Goal: Task Accomplishment & Management: Use online tool/utility

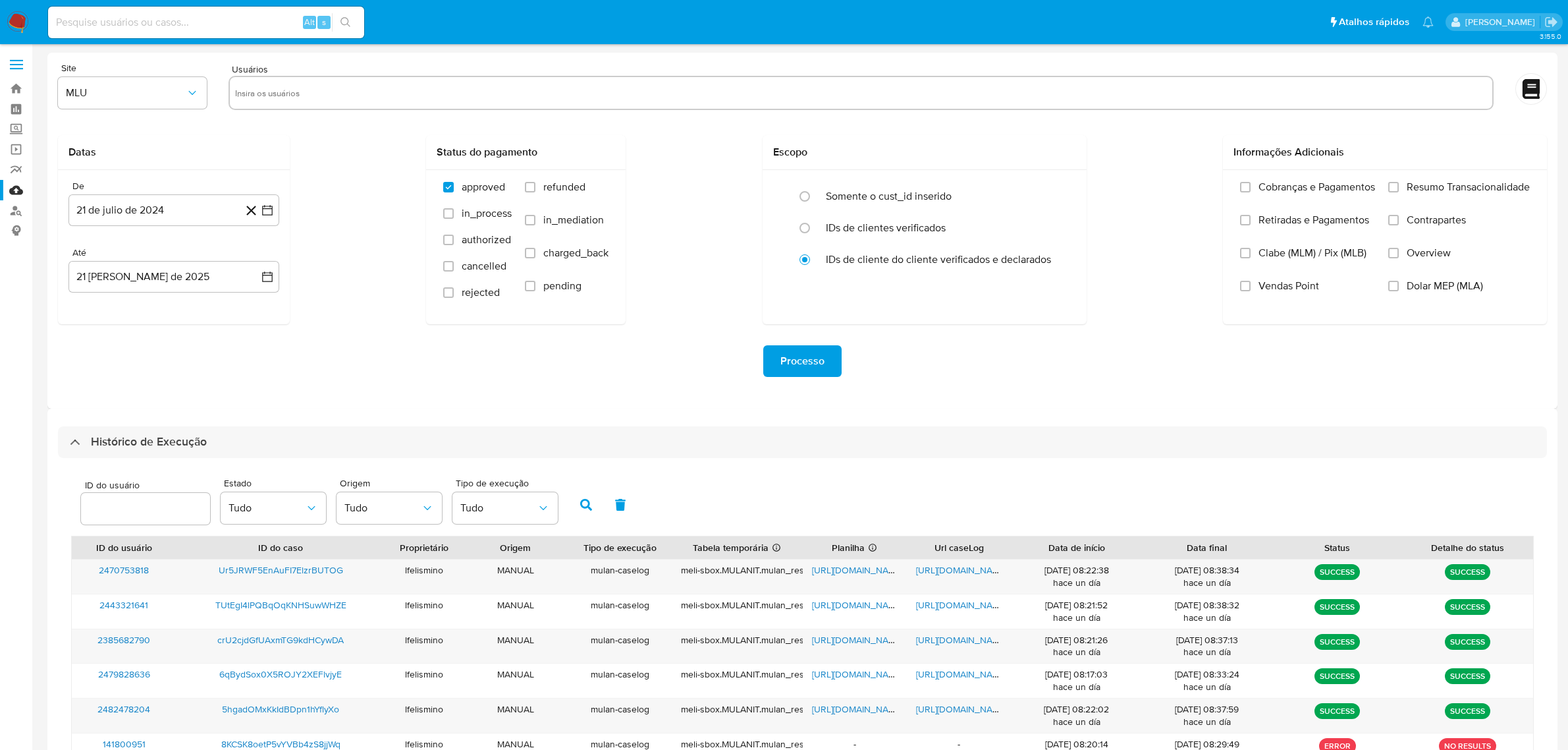
select select "10"
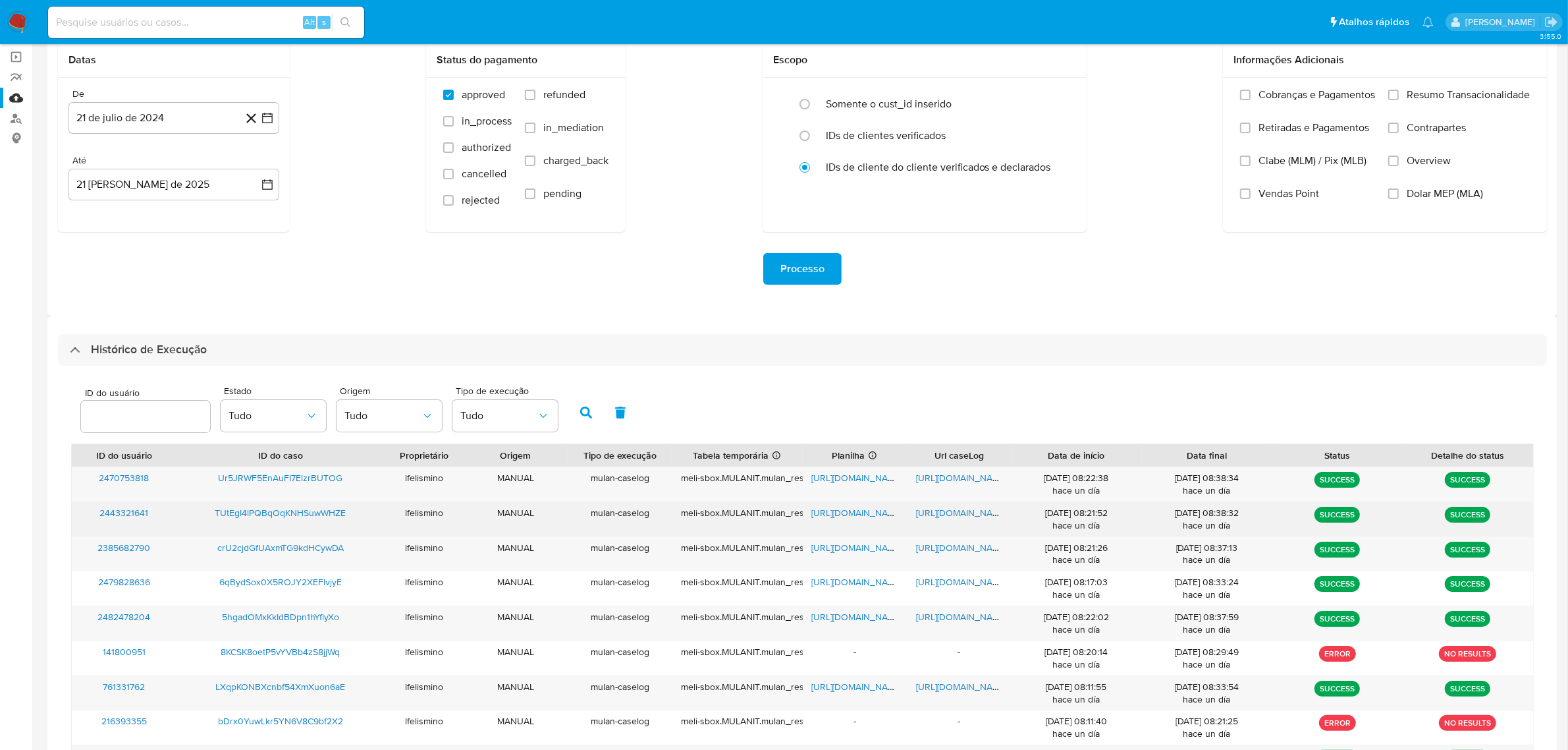
scroll to position [165, 0]
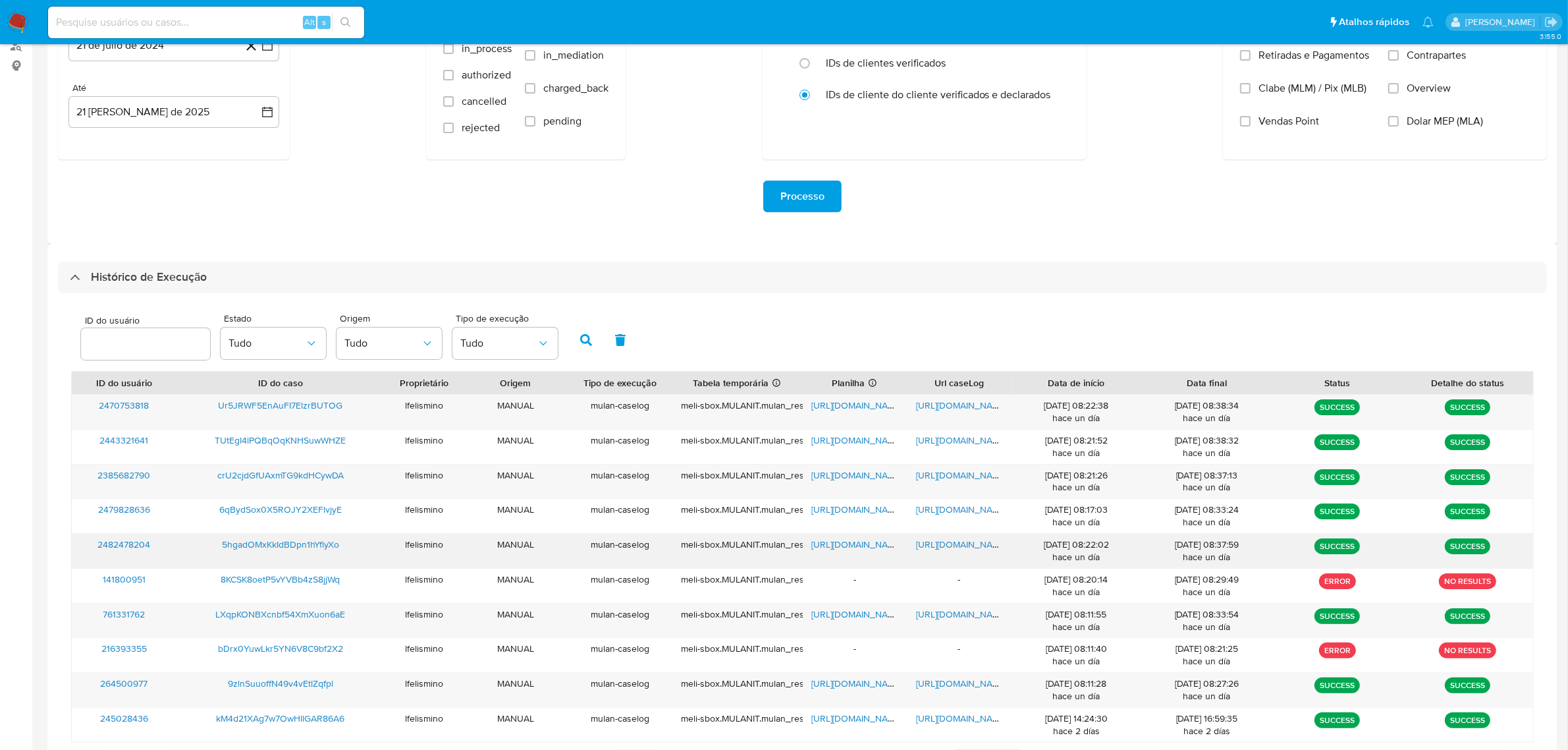
click at [984, 545] on span "[URL][DOMAIN_NAME]" at bounding box center [961, 545] width 91 height 14
click at [839, 545] on span "https://docs.google.com/spreadsheets/d/12JFQo3qoOUvBR-NpHXdj14HMIyx28CxIDFaltaH…" at bounding box center [857, 545] width 91 height 14
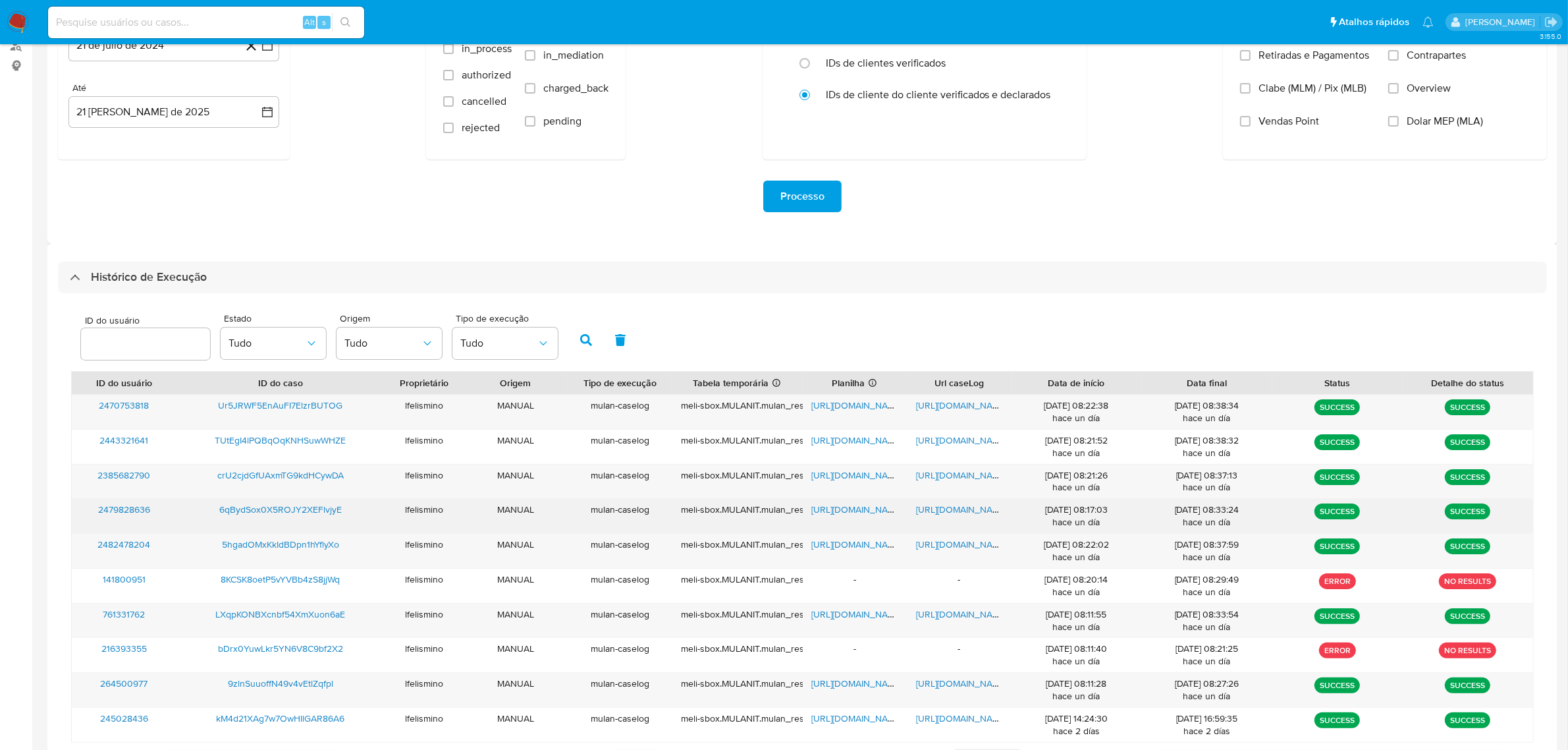
click at [960, 512] on span "https://docs.google.com/document/d/1JcYam1xzZZSTCnAdONDmcUMS4wPMvUlSCdjRiyV217o…" at bounding box center [961, 510] width 91 height 14
click at [960, 514] on span "https://docs.google.com/document/d/1JcYam1xzZZSTCnAdONDmcUMS4wPMvUlSCdjRiyV217o…" at bounding box center [961, 510] width 91 height 14
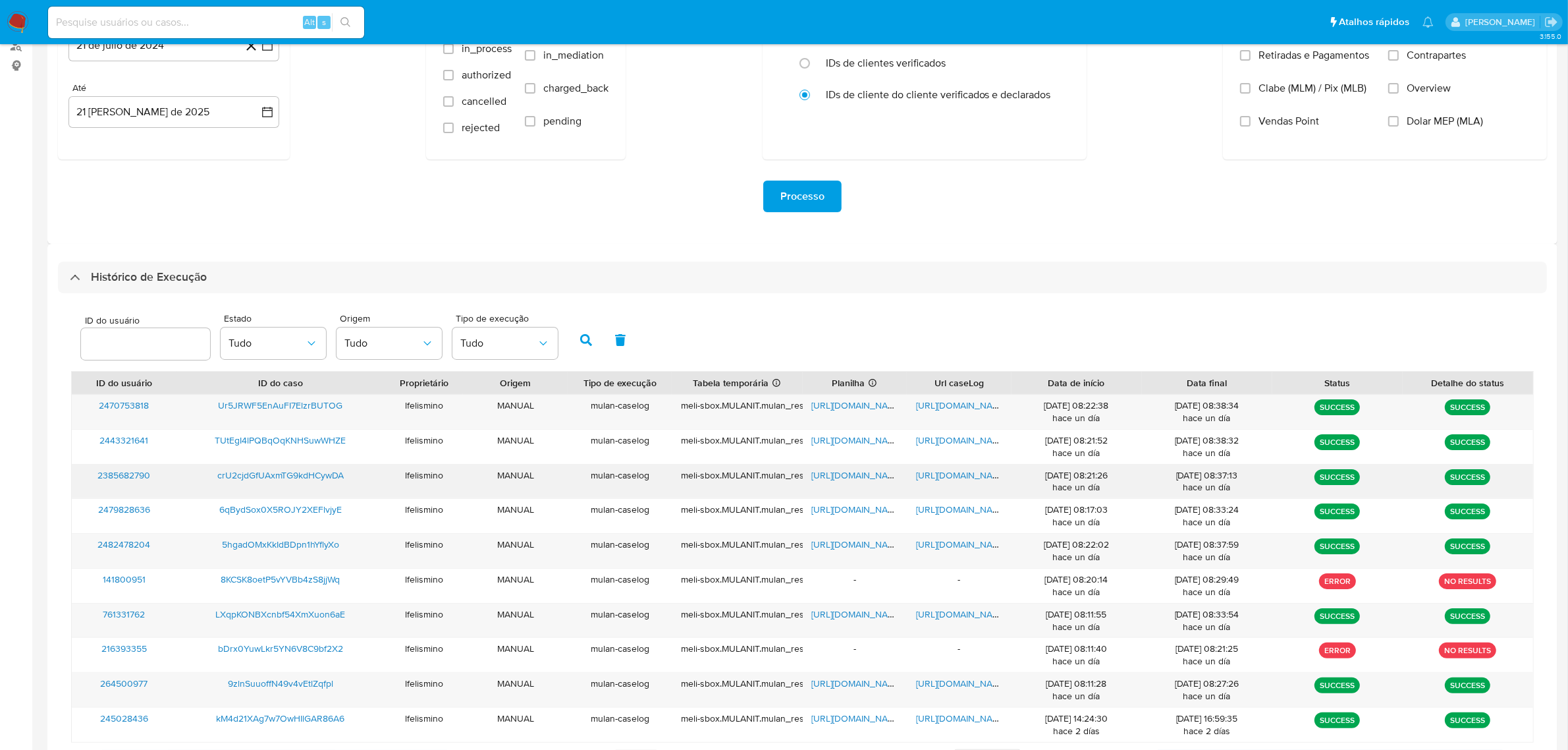
click at [970, 476] on span "https://docs.google.com/document/d/19AuTybyDGlavLmdGpPxAqnaWlx0gyyBfiqvYlsMsjbg…" at bounding box center [961, 475] width 91 height 14
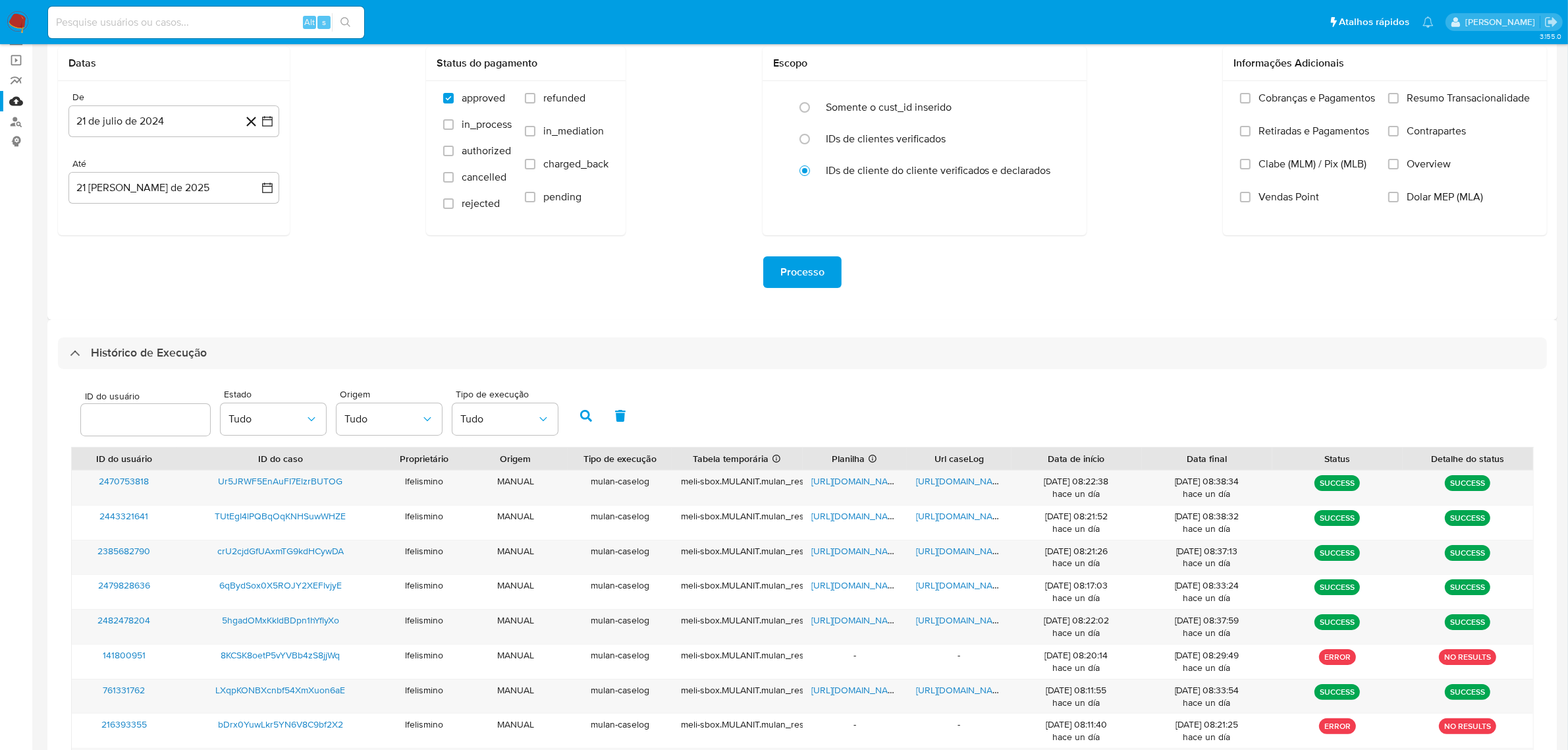
scroll to position [0, 0]
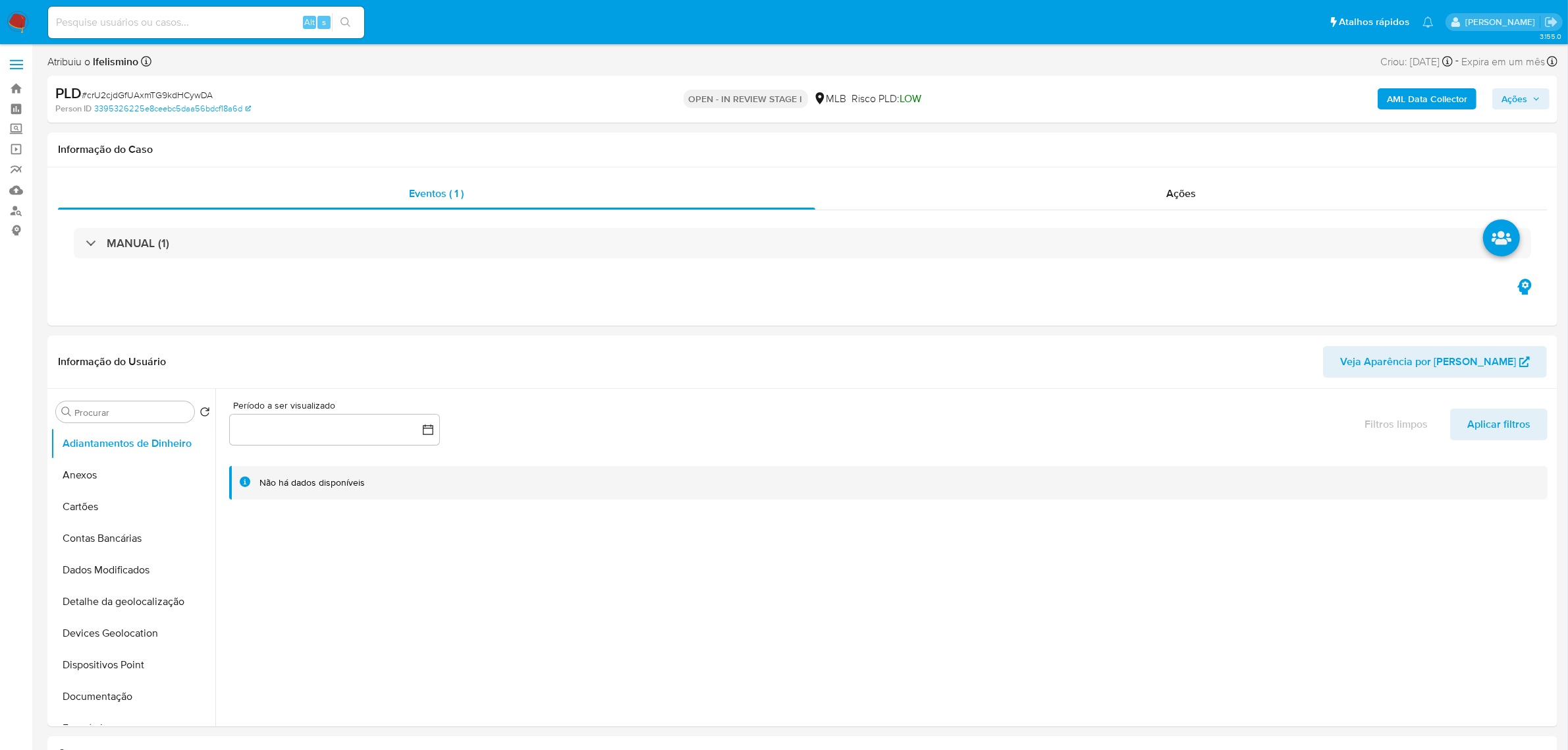
select select "10"
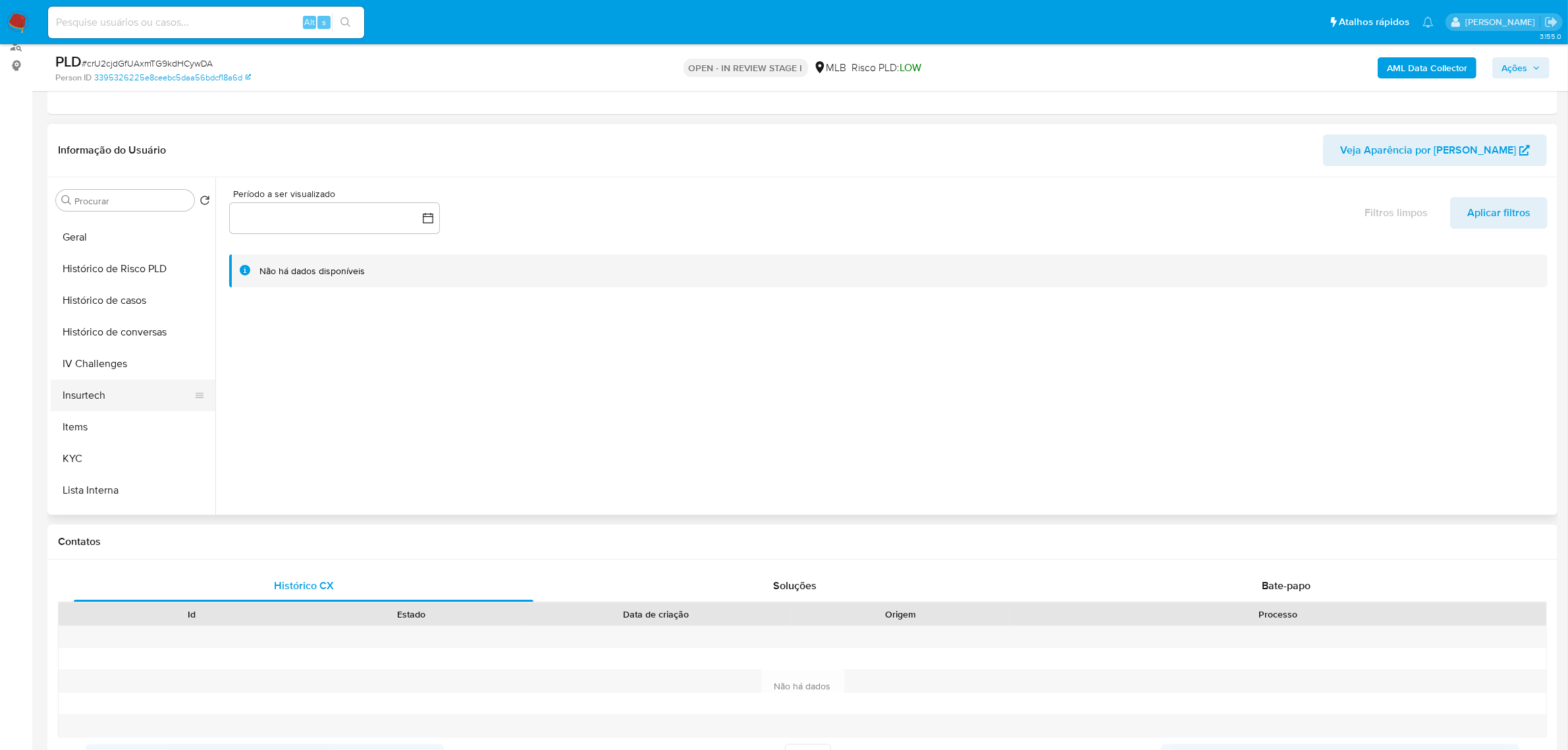
scroll to position [411, 0]
click at [119, 446] on button "KYC" at bounding box center [128, 452] width 154 height 31
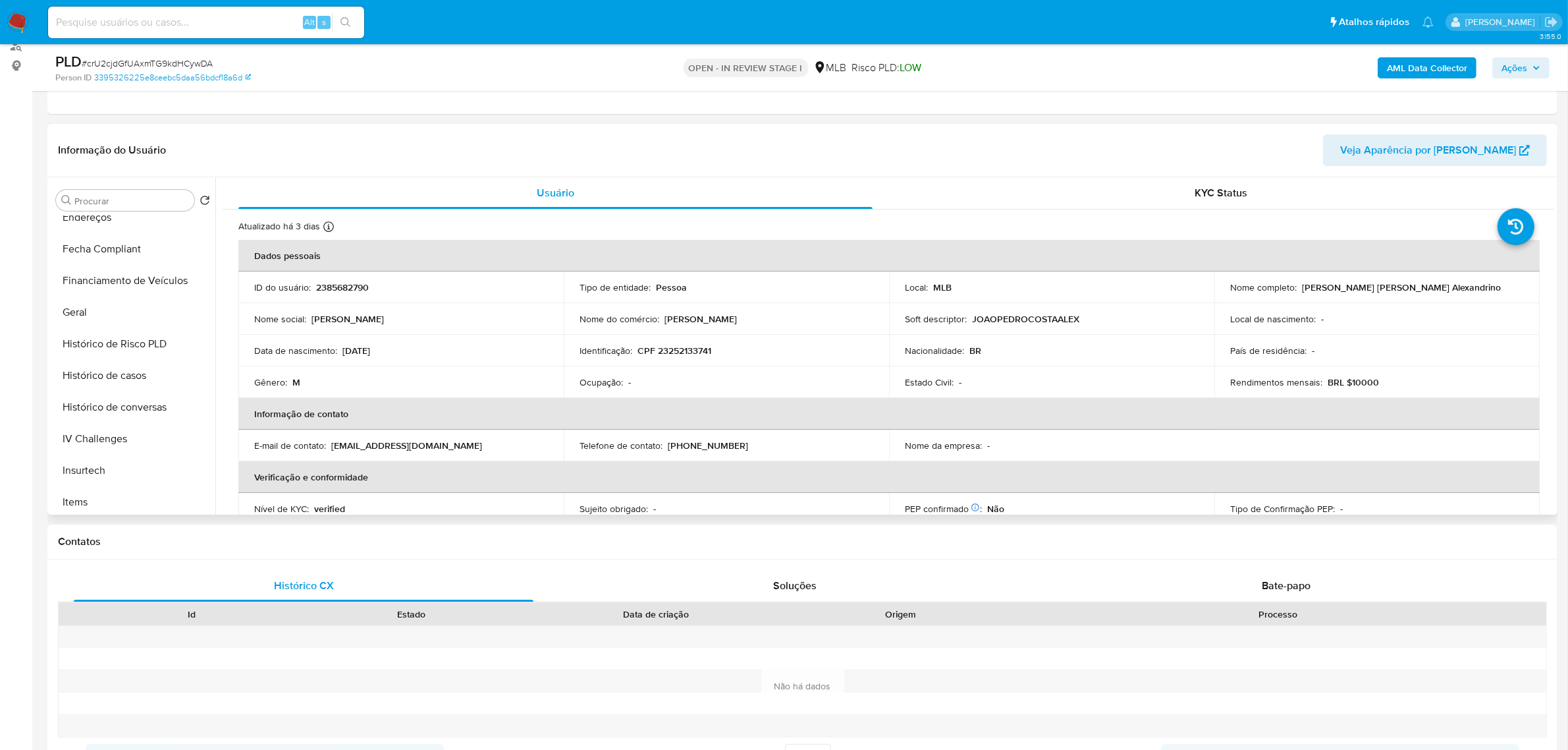
scroll to position [329, 0]
click at [176, 17] on input at bounding box center [206, 22] width 316 height 17
paste input "yVhvrd8GR8kl7sbBq5zepKBR"
type input "yVhvrd8GR8kl7sbBq5zepKBR"
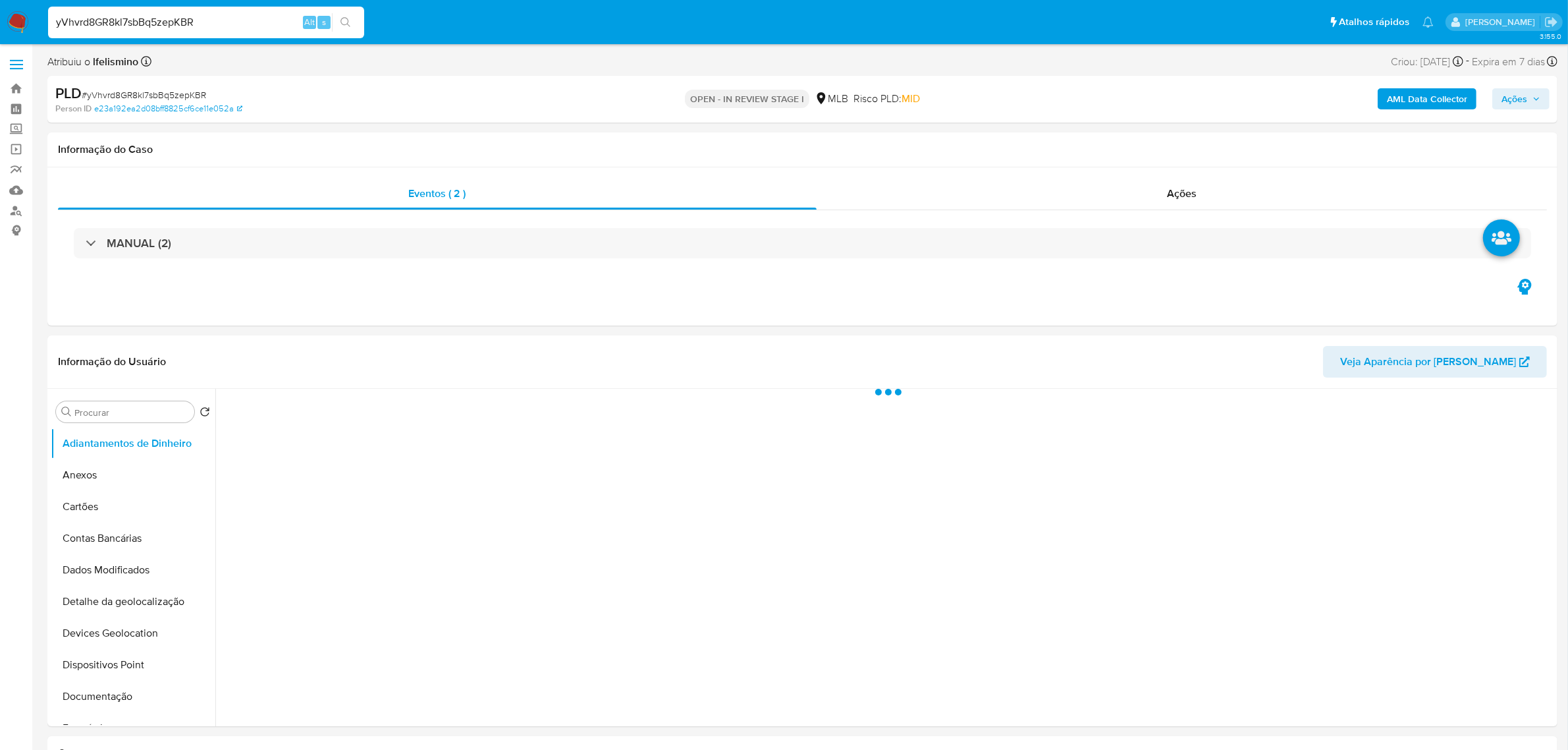
select select "10"
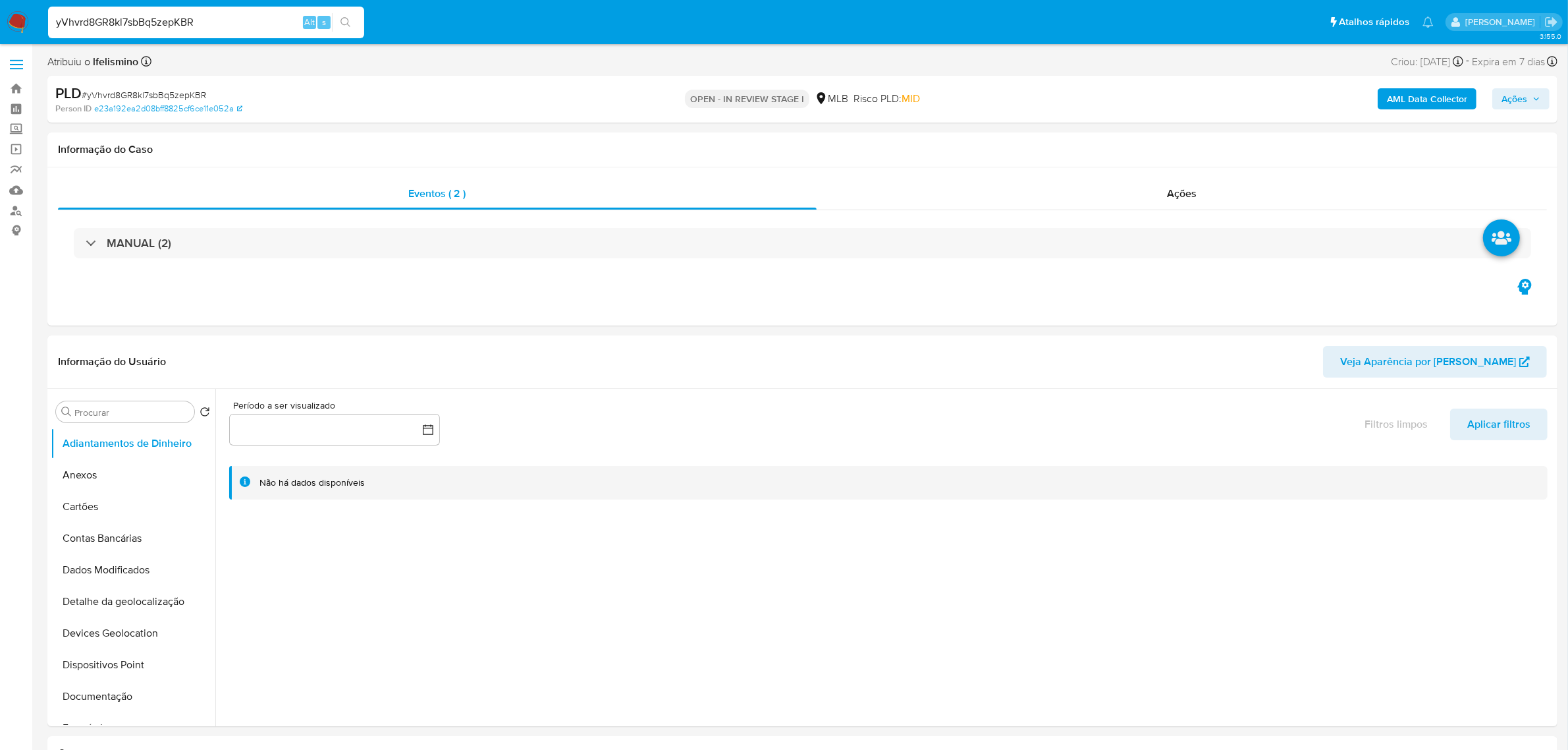
click at [146, 21] on input "yVhvrd8GR8kl7sbBq5zepKBR" at bounding box center [206, 22] width 316 height 17
drag, startPoint x: 131, startPoint y: 474, endPoint x: 246, endPoint y: 429, distance: 123.5
click at [131, 474] on button "Anexos" at bounding box center [133, 474] width 165 height 31
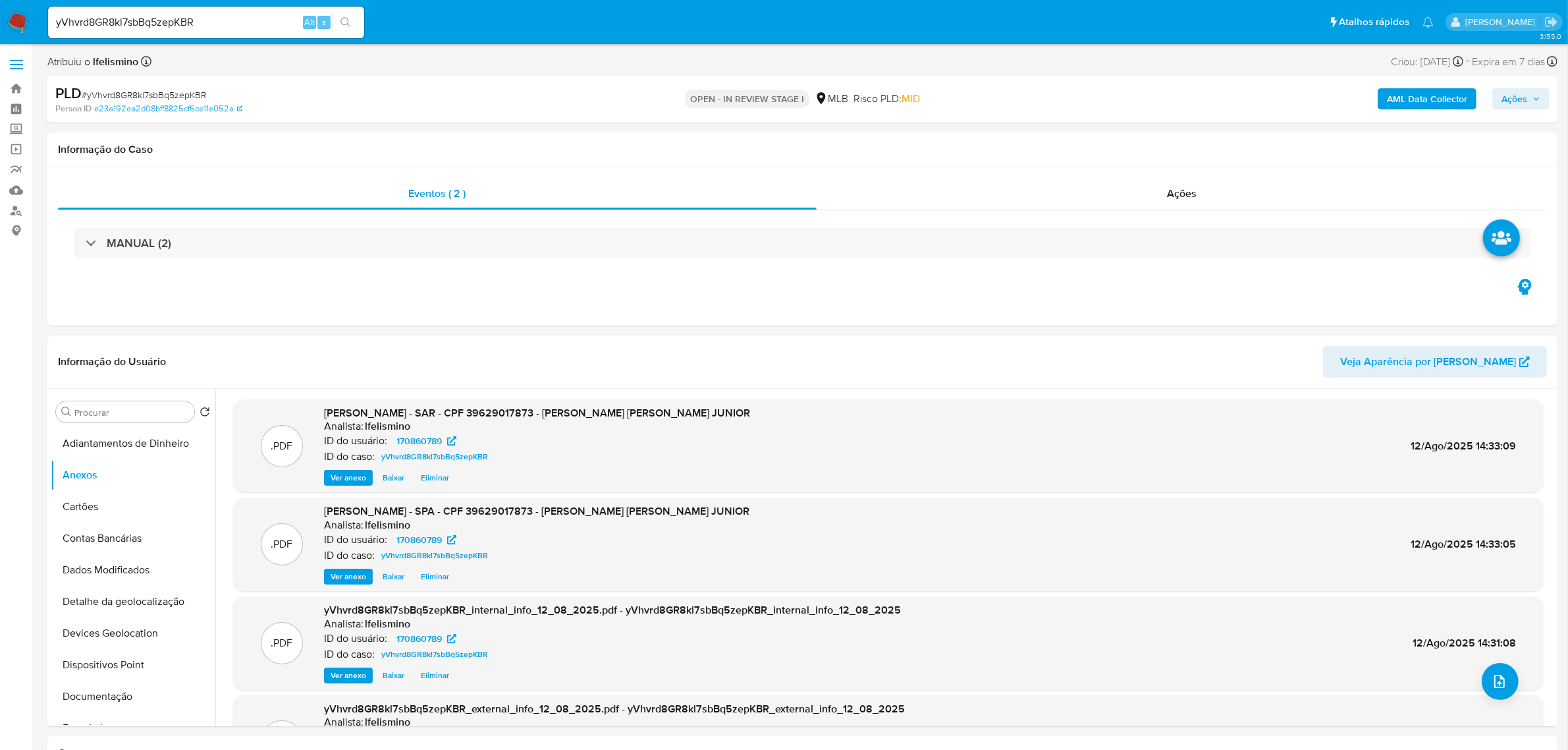
click at [1545, 92] on button "Ações" at bounding box center [1521, 98] width 58 height 21
click at [1200, 142] on div "r" at bounding box center [1207, 141] width 14 height 14
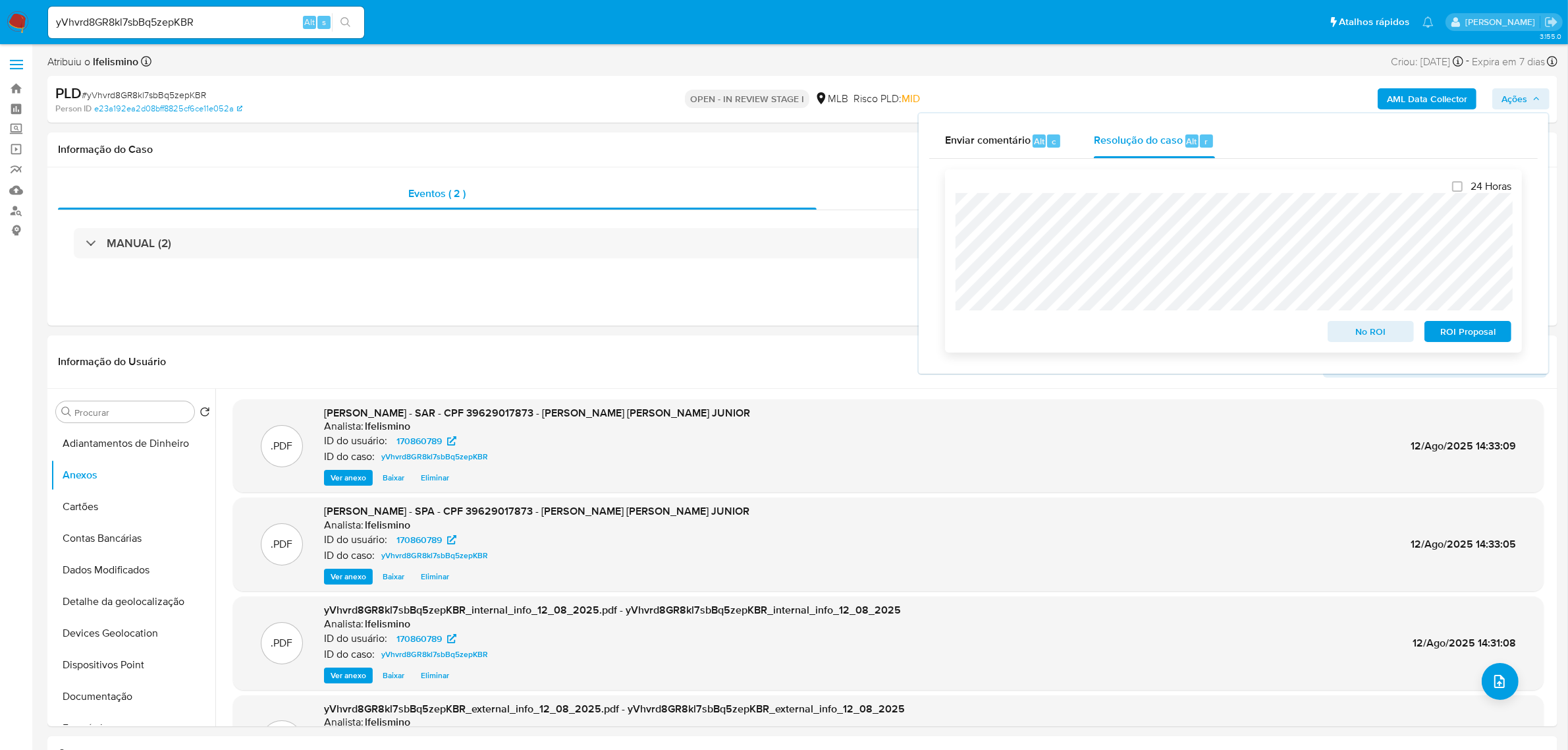
click at [1479, 335] on span "ROI Proposal" at bounding box center [1468, 332] width 69 height 19
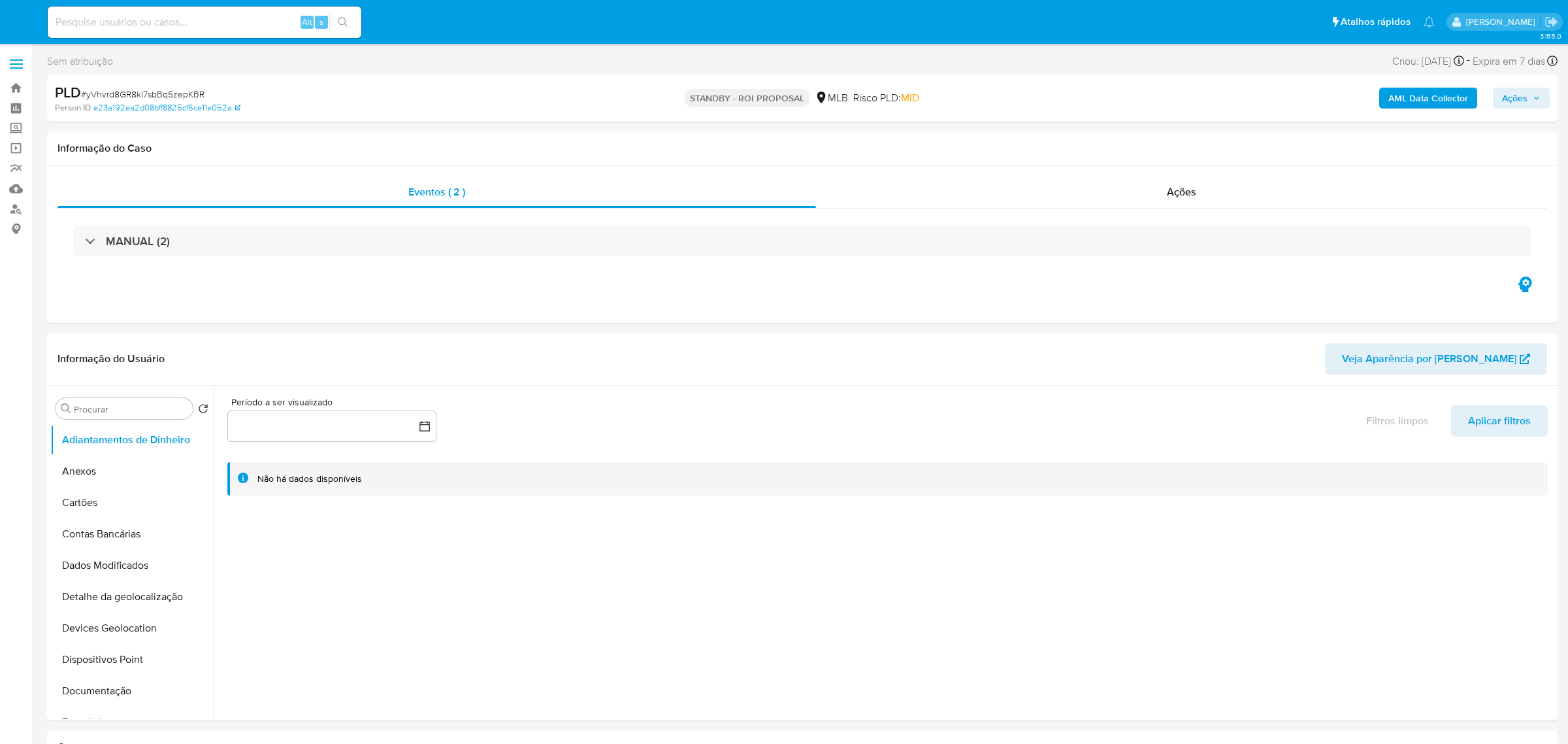
select select "10"
click at [133, 90] on span "# yVhvrd8GR8kl7sbBq5zepKBR" at bounding box center [142, 94] width 124 height 13
copy span "yVhvrd8GR8kl7sbBq5zepKBR"
click at [188, 24] on input at bounding box center [204, 22] width 314 height 17
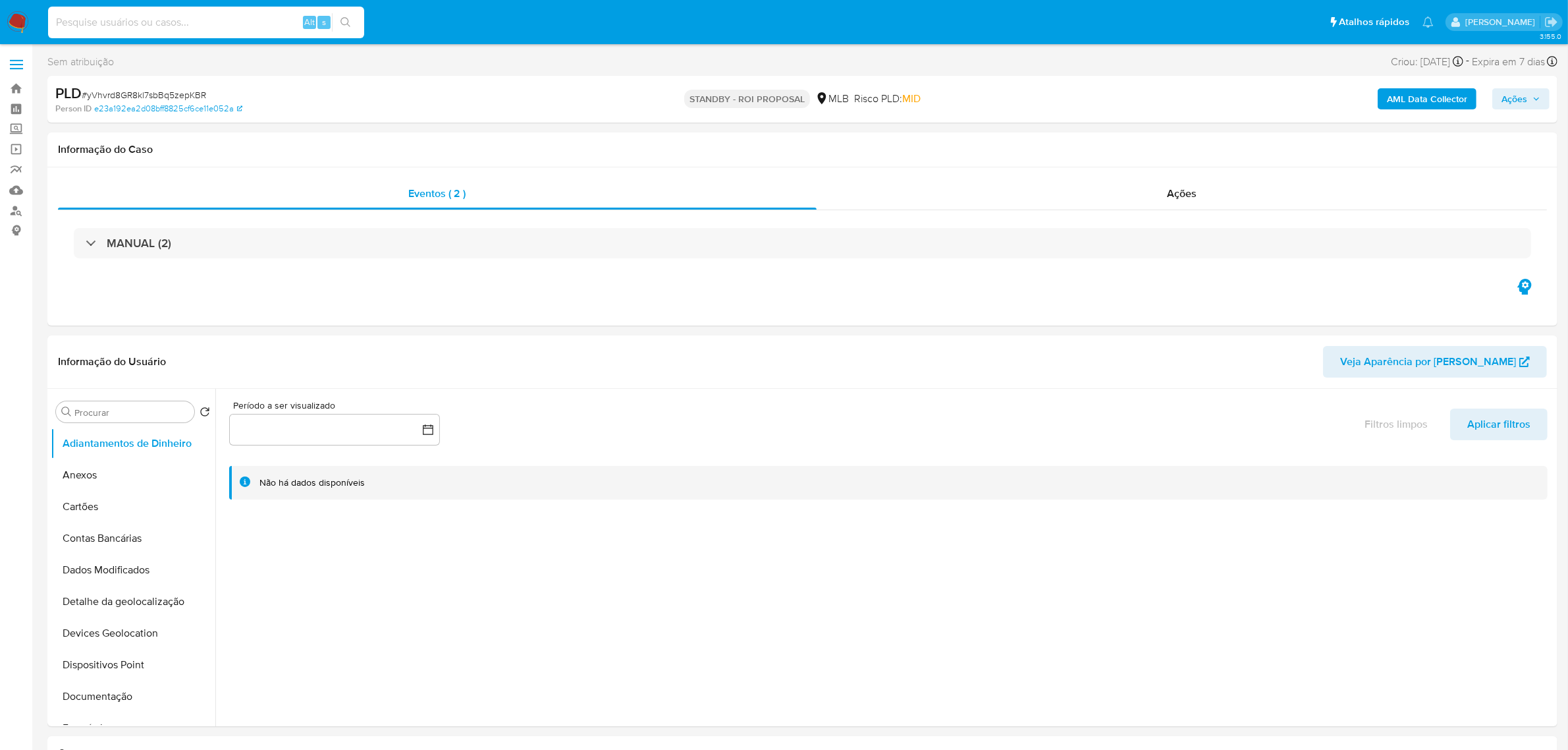
paste input "D6X4t56q7pVez6CXuNe0Tis2"
type input "D6X4t56q7pVez6CXuNe0Tis2"
click at [348, 24] on icon "search-icon" at bounding box center [346, 22] width 10 height 10
select select "10"
click at [122, 478] on button "Anexos" at bounding box center [128, 474] width 154 height 31
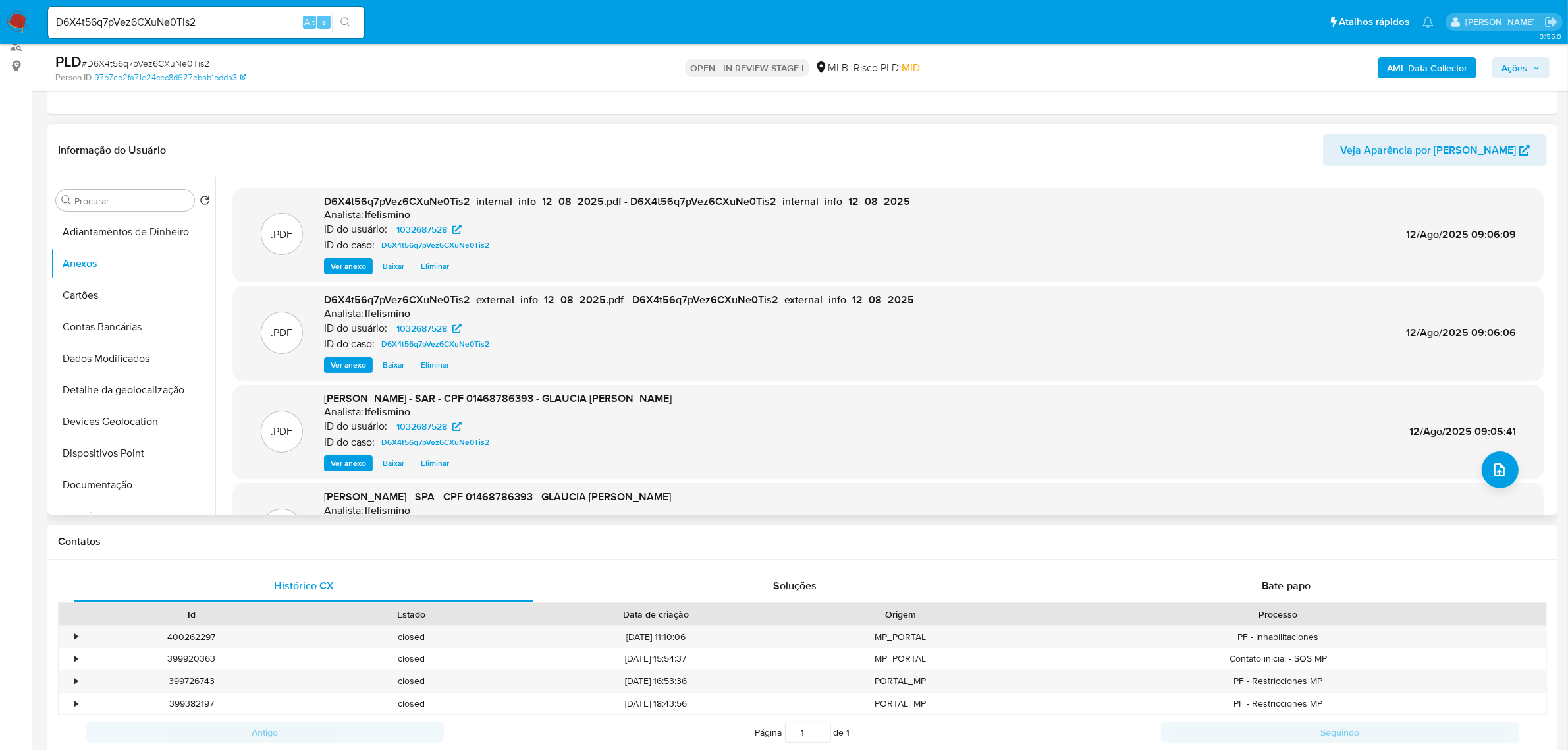
scroll to position [82, 0]
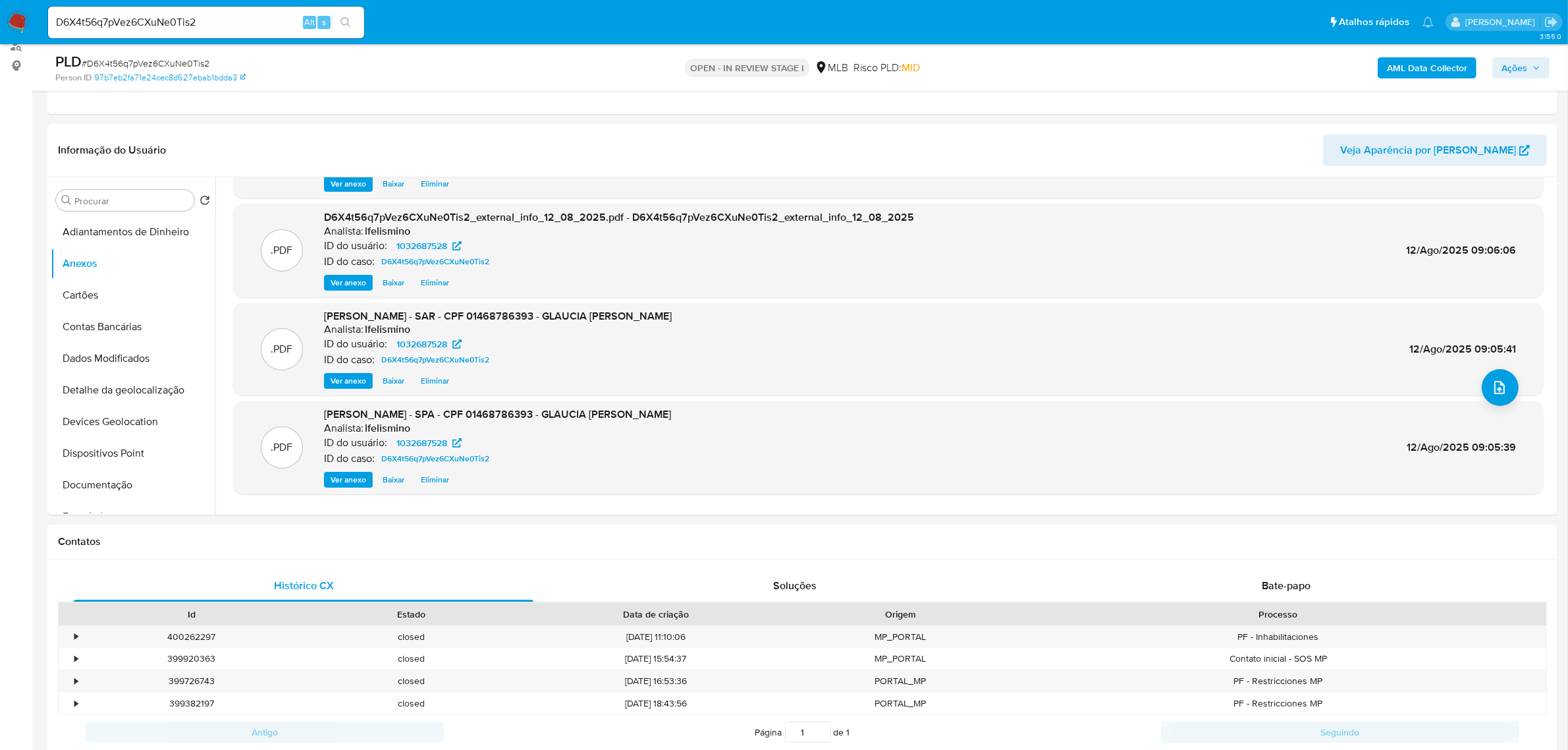
click at [1520, 66] on span "Ações" at bounding box center [1515, 68] width 25 height 21
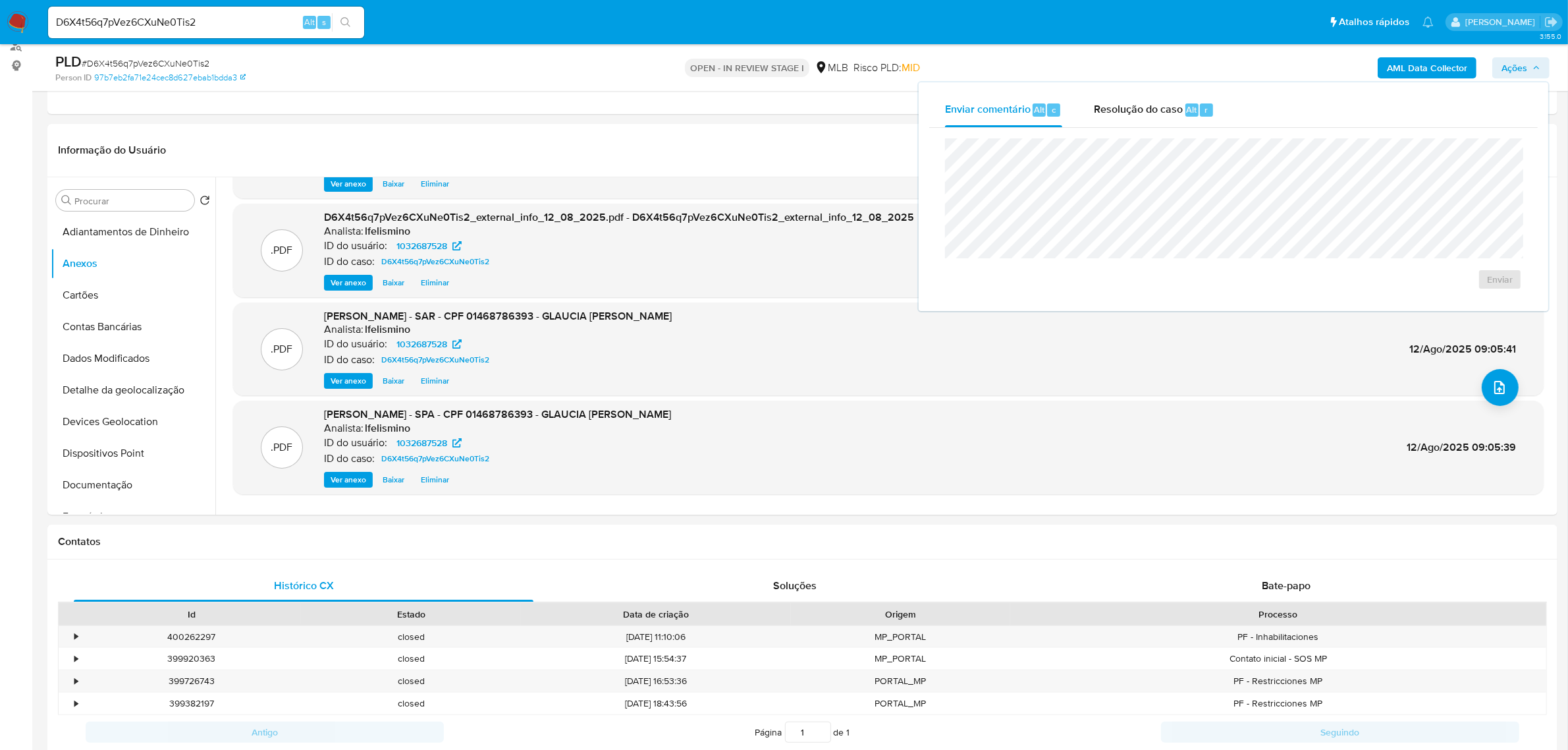
drag, startPoint x: 1193, startPoint y: 110, endPoint x: 1177, endPoint y: 132, distance: 27.2
click at [1191, 110] on span "Alt" at bounding box center [1192, 109] width 10 height 13
click at [1449, 310] on span "ROI Proposal" at bounding box center [1468, 300] width 69 height 19
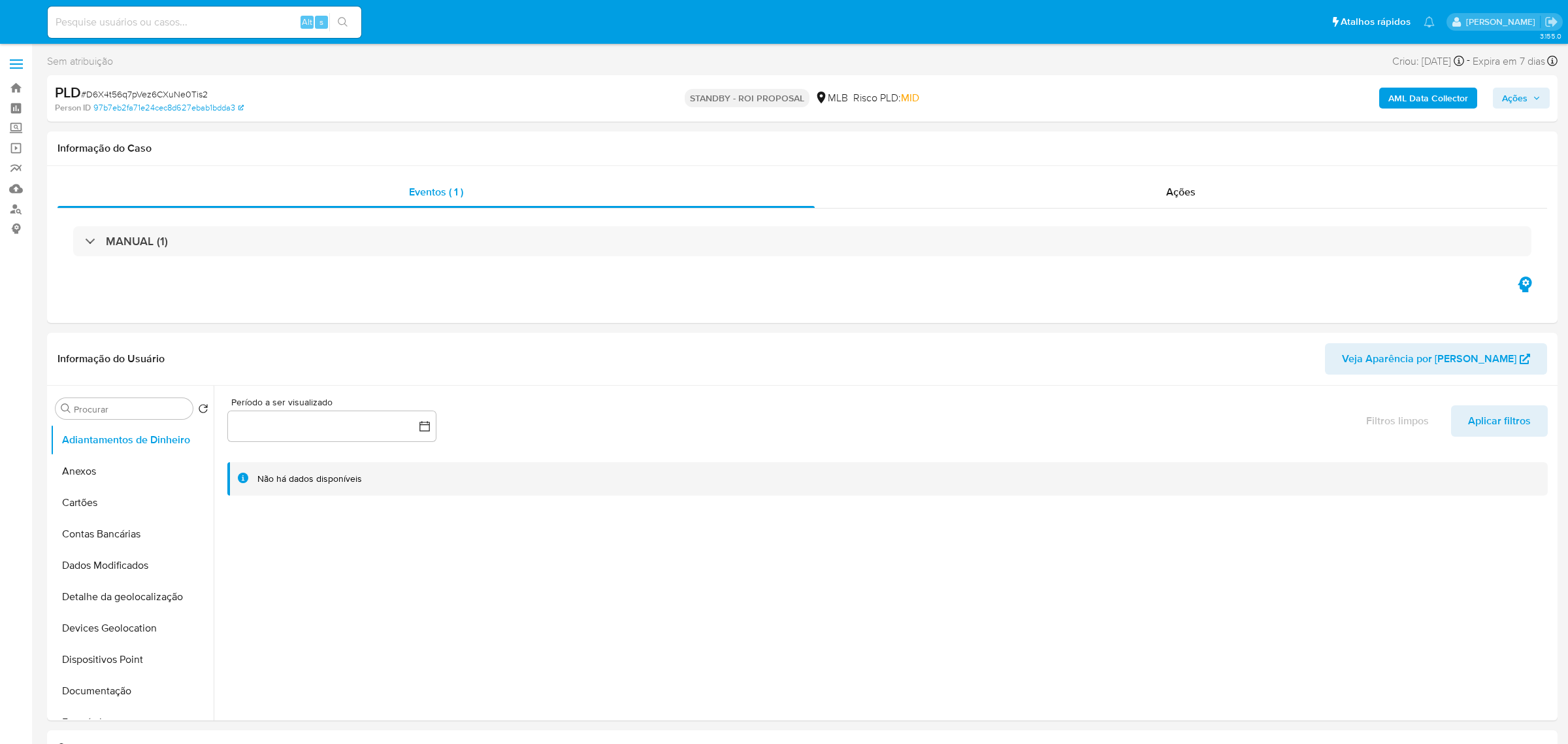
select select "10"
click at [149, 88] on span "# D6X4t56q7pVez6CXuNe0Tis2" at bounding box center [144, 94] width 127 height 13
click at [149, 88] on span "# D6X4t56q7pVez6CXuNe0Tis2" at bounding box center [144, 94] width 127 height 13
copy span "D6X4t56q7pVez6CXuNe0Tis2"
paste input "ZBnDAVNI615pTtuoywyqByBK"
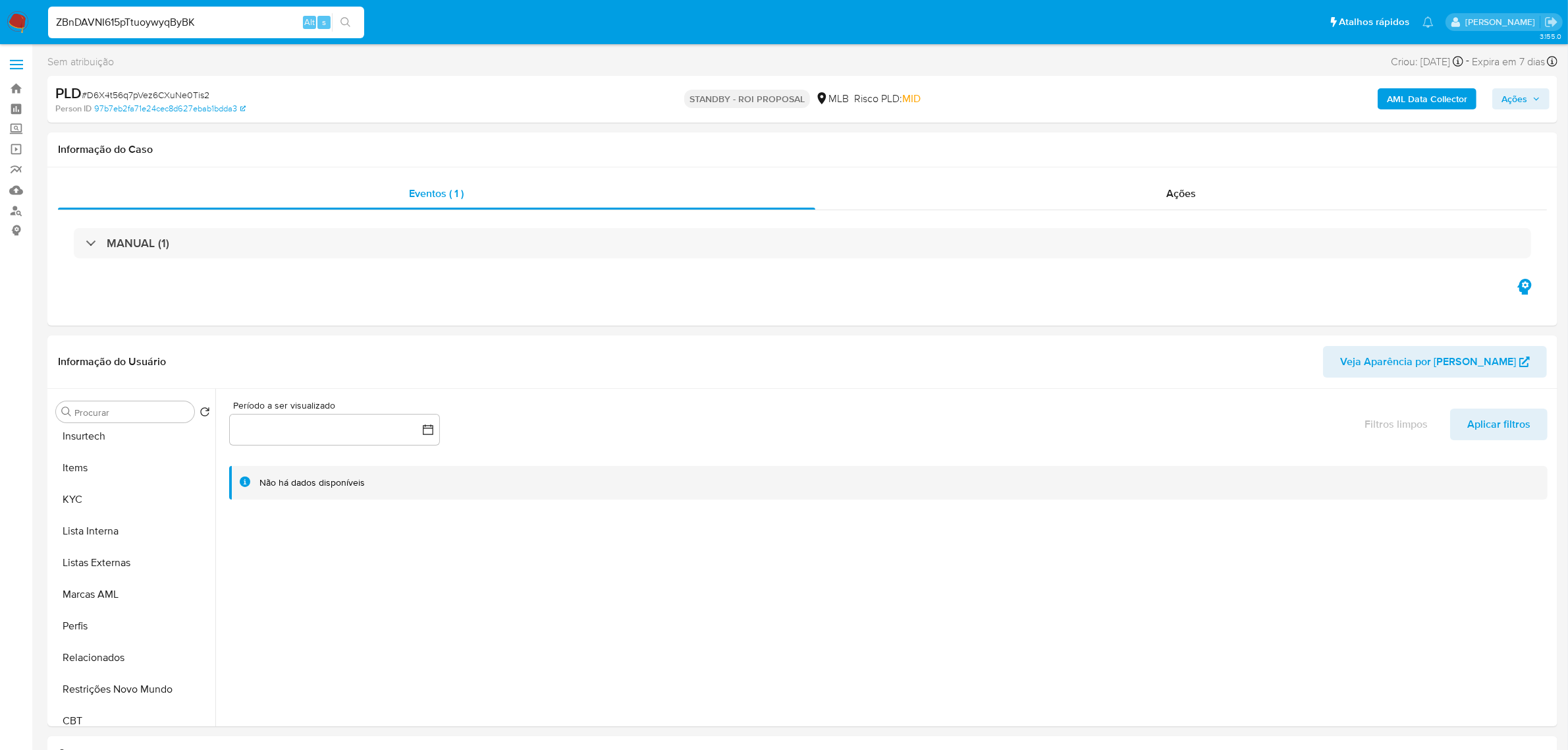
type input "ZBnDAVNI615pTtuoywyqByBK"
select select "10"
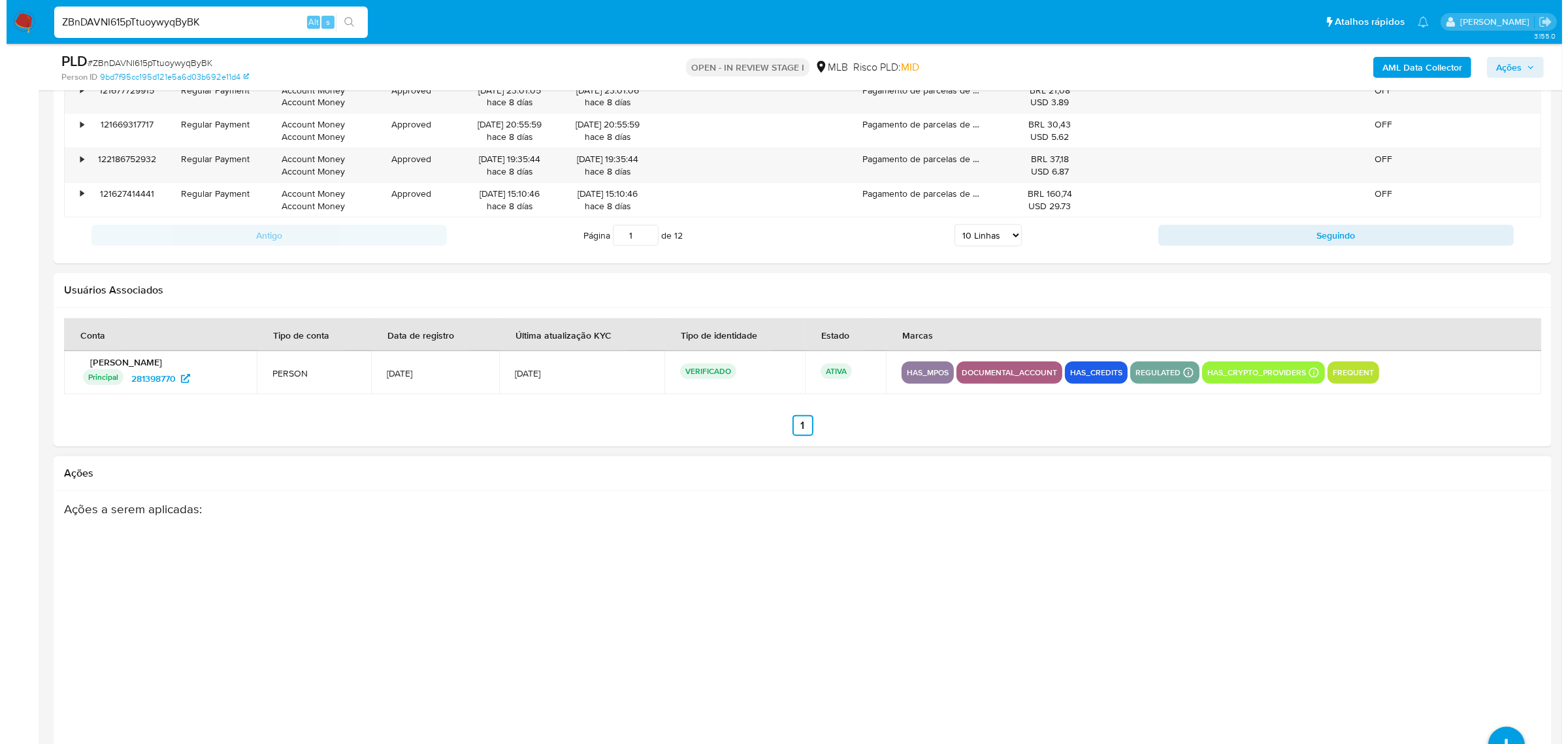
scroll to position [1857, 0]
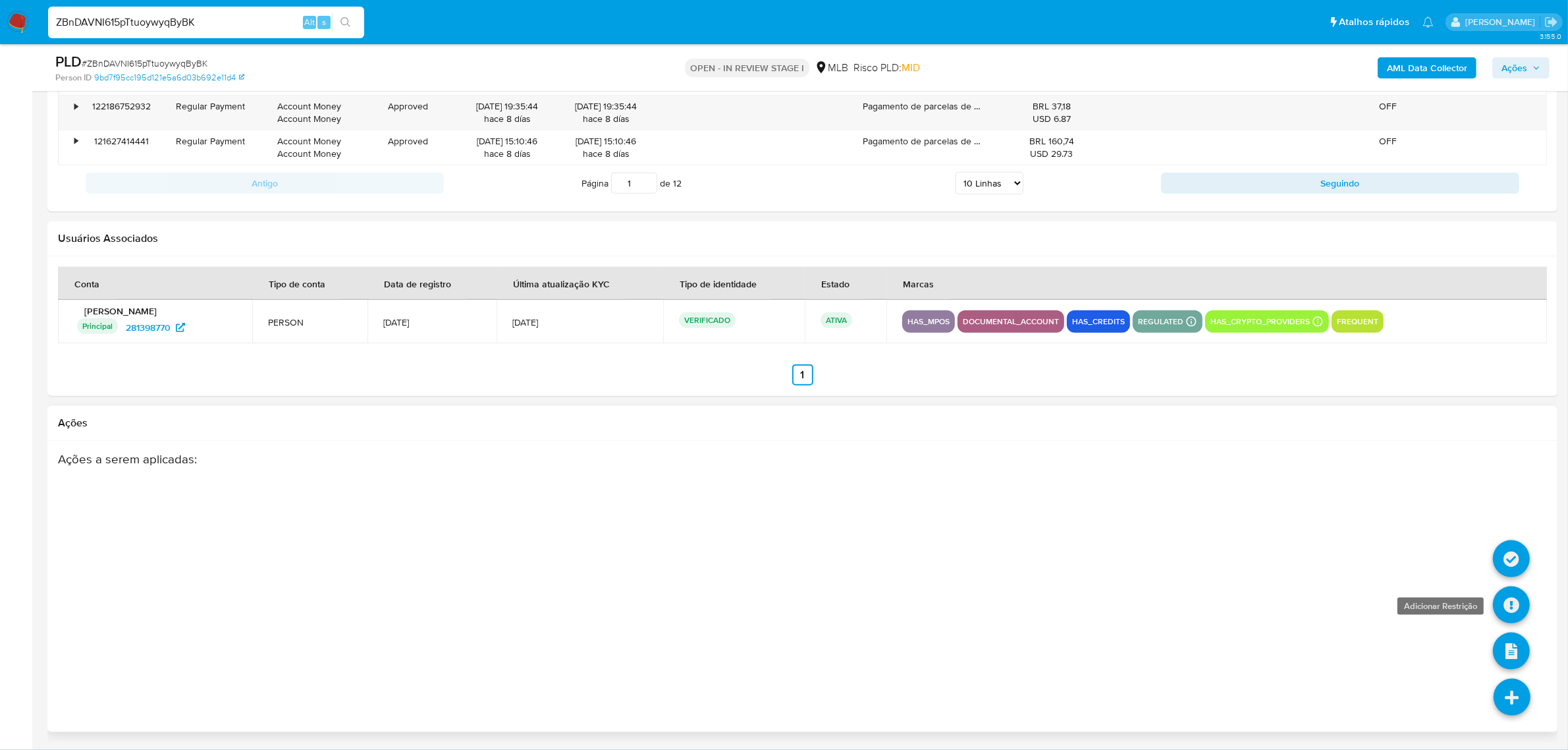
click at [1520, 614] on icon at bounding box center [1511, 604] width 36 height 36
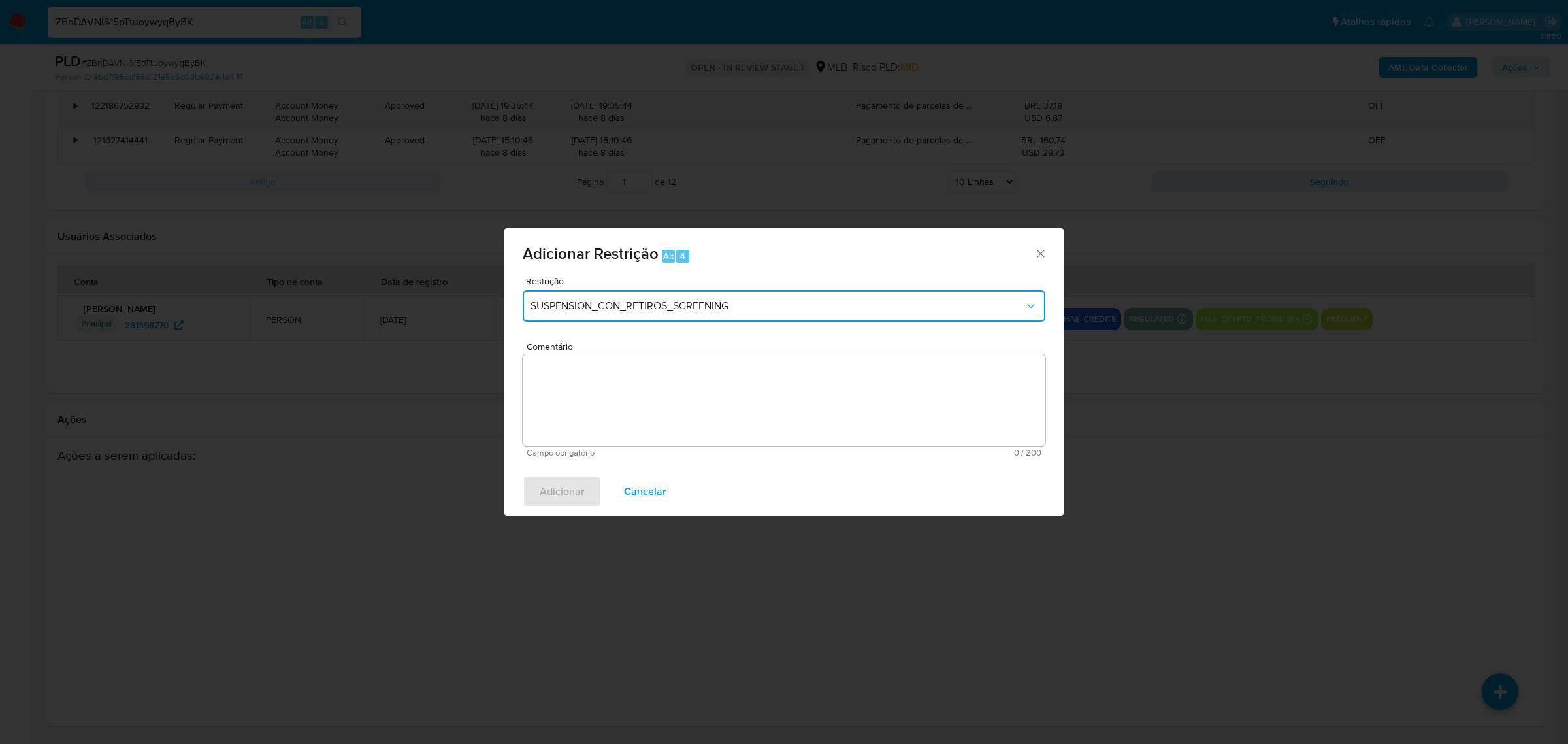
click at [671, 303] on span "SUSPENSION_CON_RETIROS_SCREENING" at bounding box center [777, 306] width 494 height 13
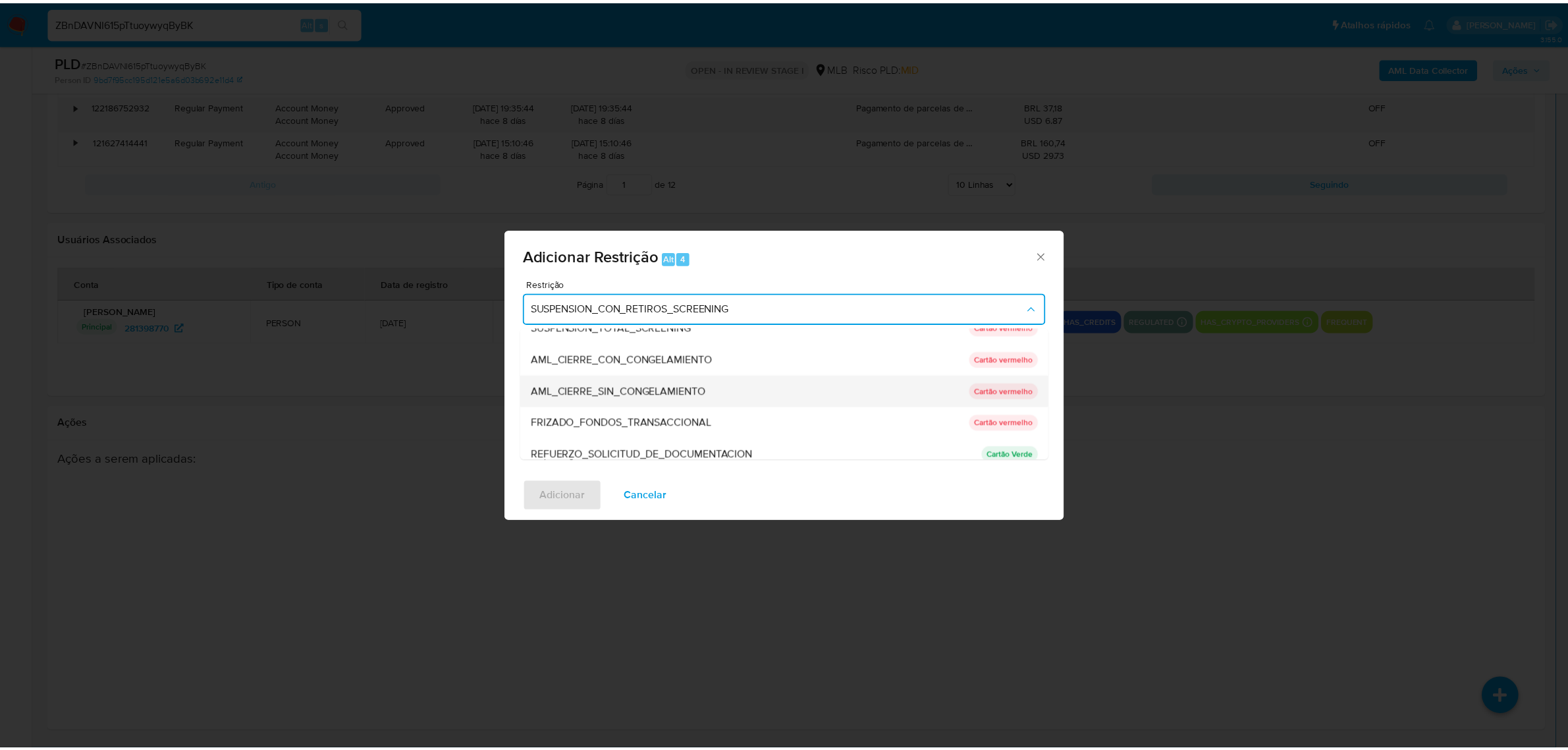
scroll to position [20, 0]
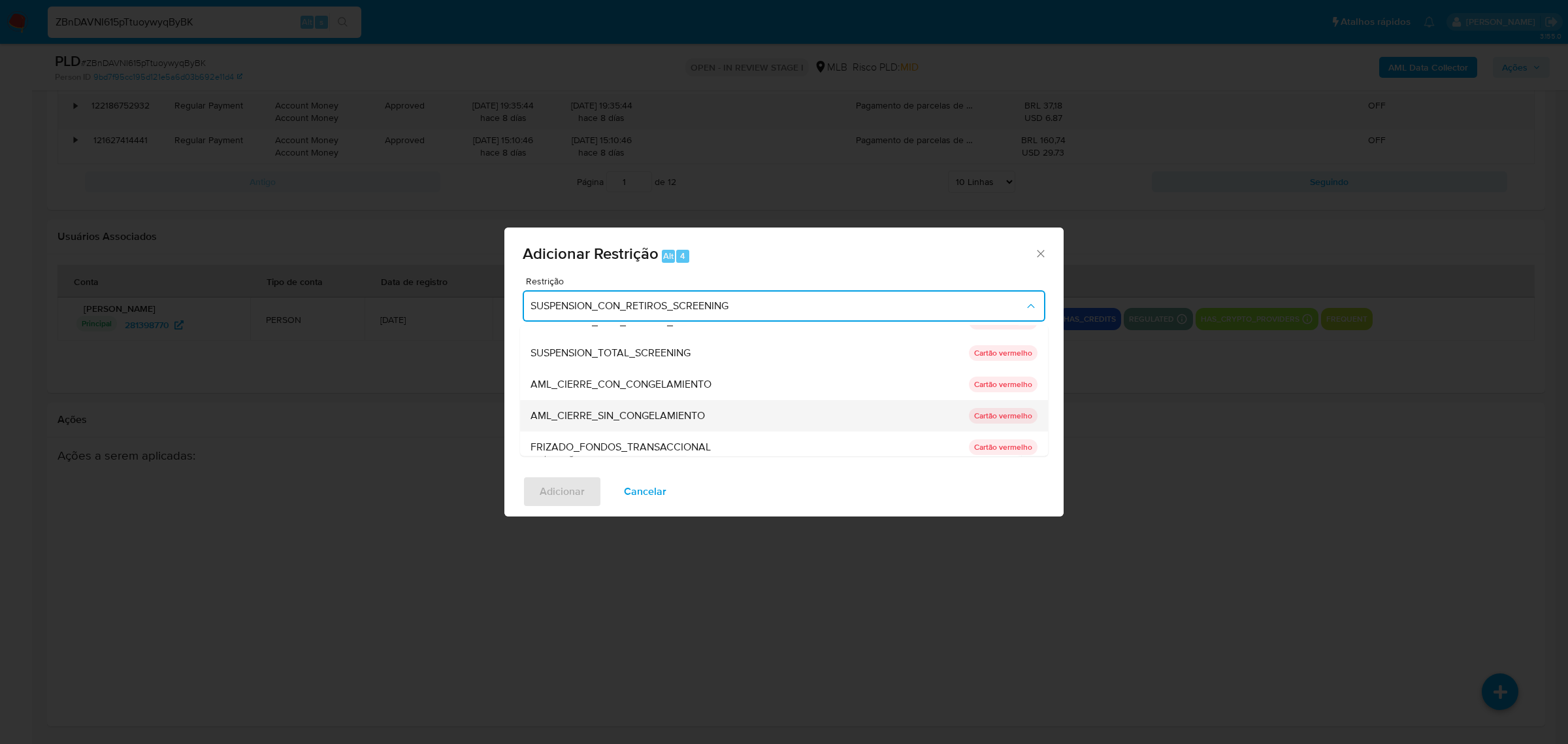
click at [654, 422] on span "AML_CIERRE_SIN_CONGELAMIENTO" at bounding box center [617, 415] width 174 height 13
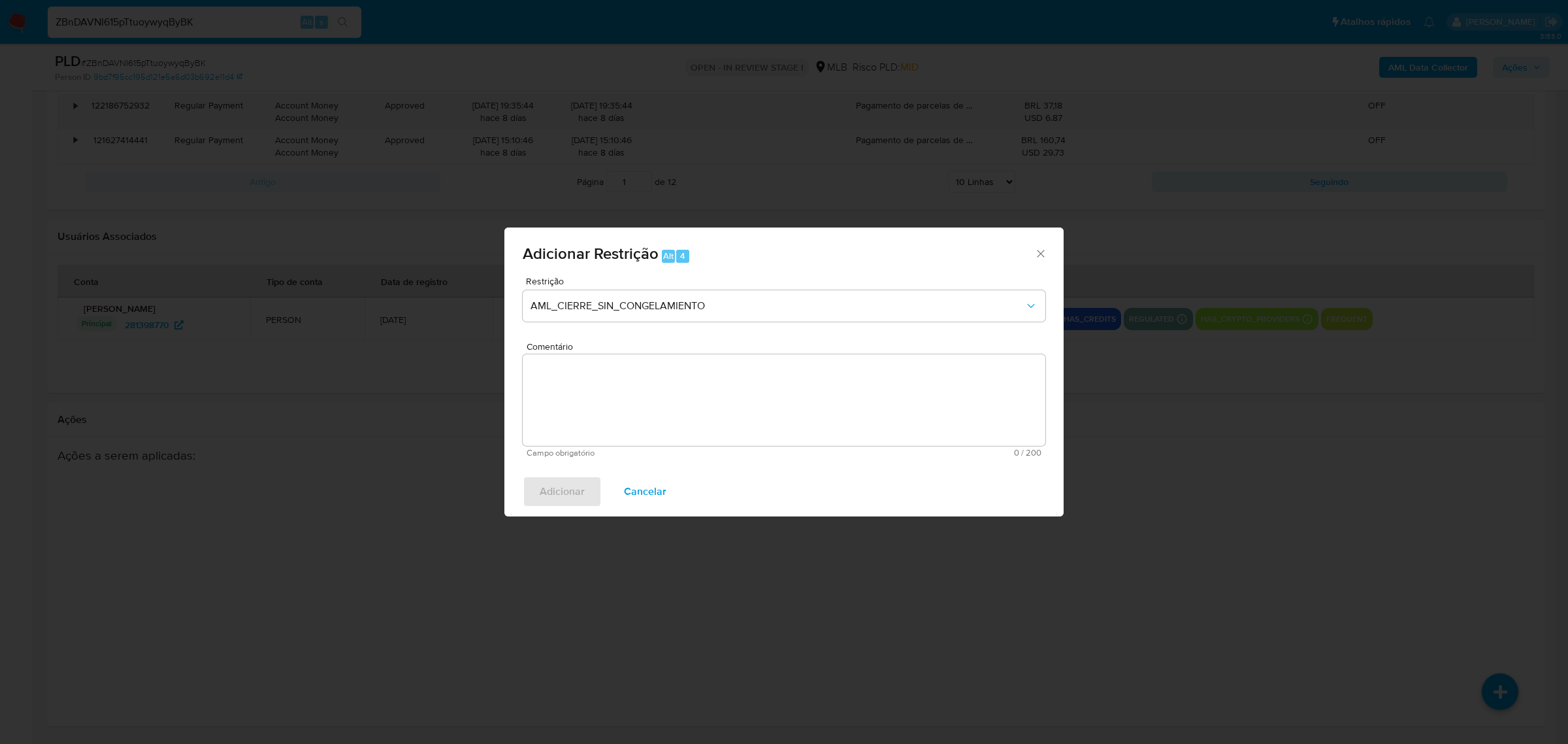
click at [644, 414] on textarea "Comentário" at bounding box center [783, 400] width 522 height 92
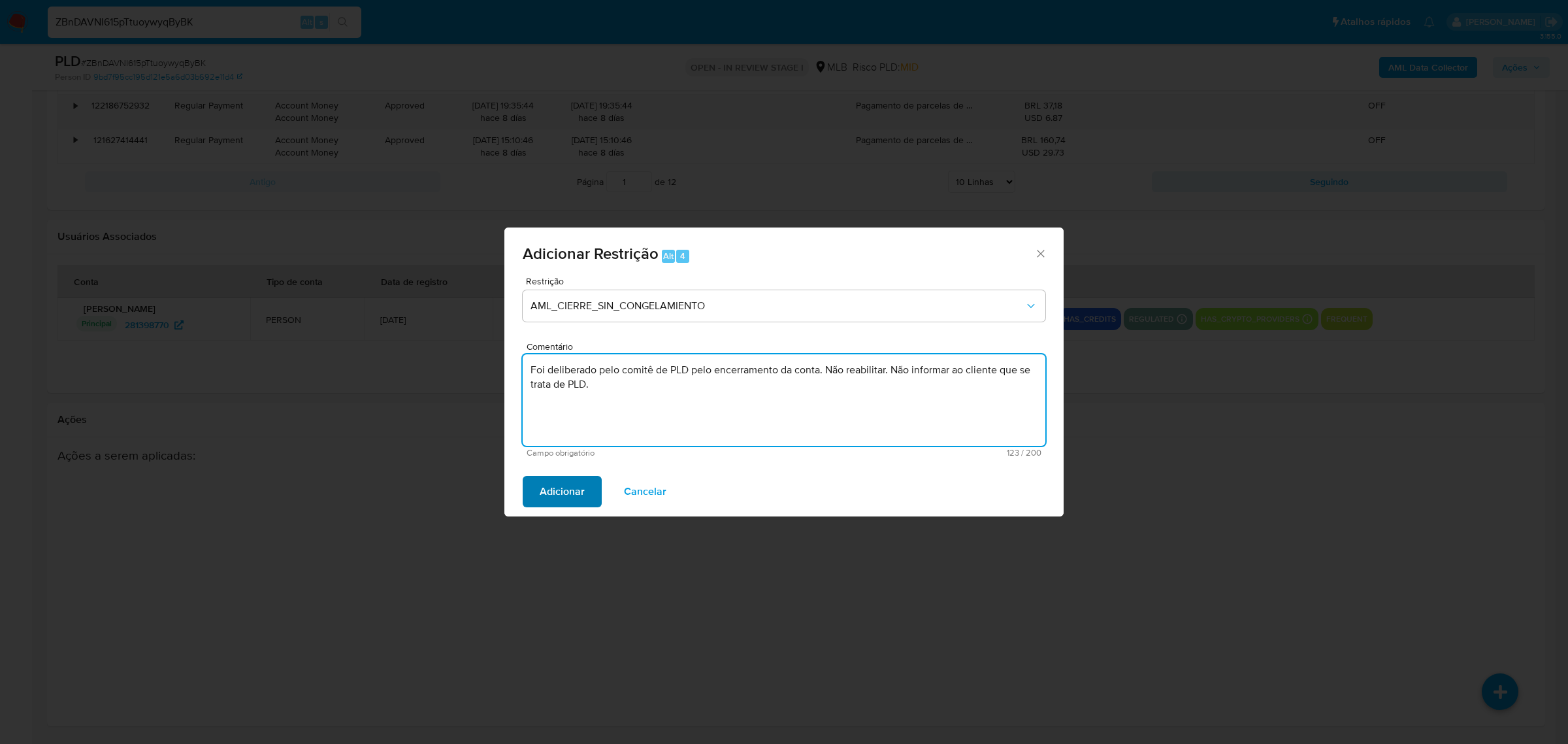
type textarea "Foi deliberado pelo comitê de PLD pelo encerramento da conta. Não reabilitar. N…"
click at [569, 487] on span "Adicionar" at bounding box center [563, 492] width 45 height 29
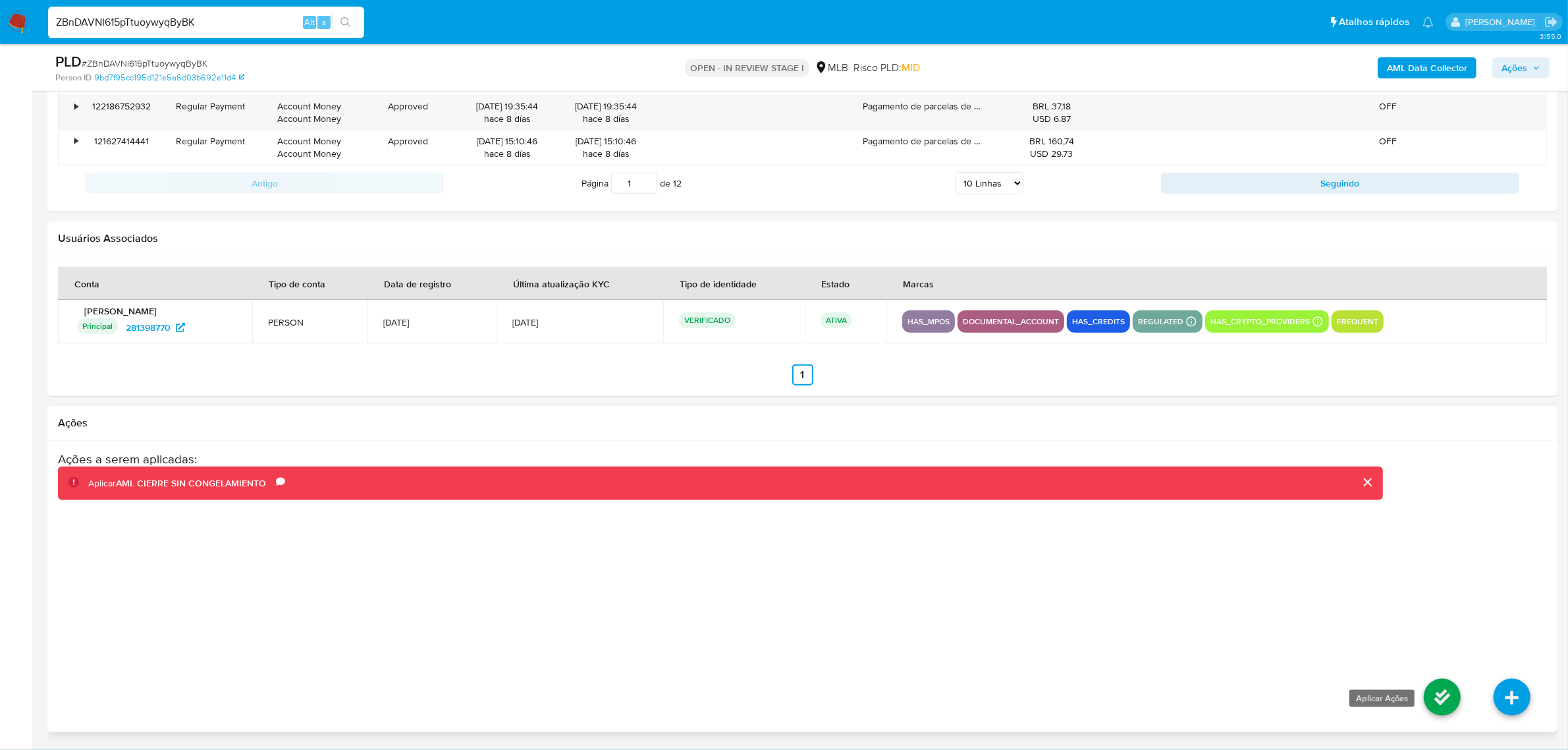
click at [1446, 689] on icon at bounding box center [1442, 697] width 36 height 36
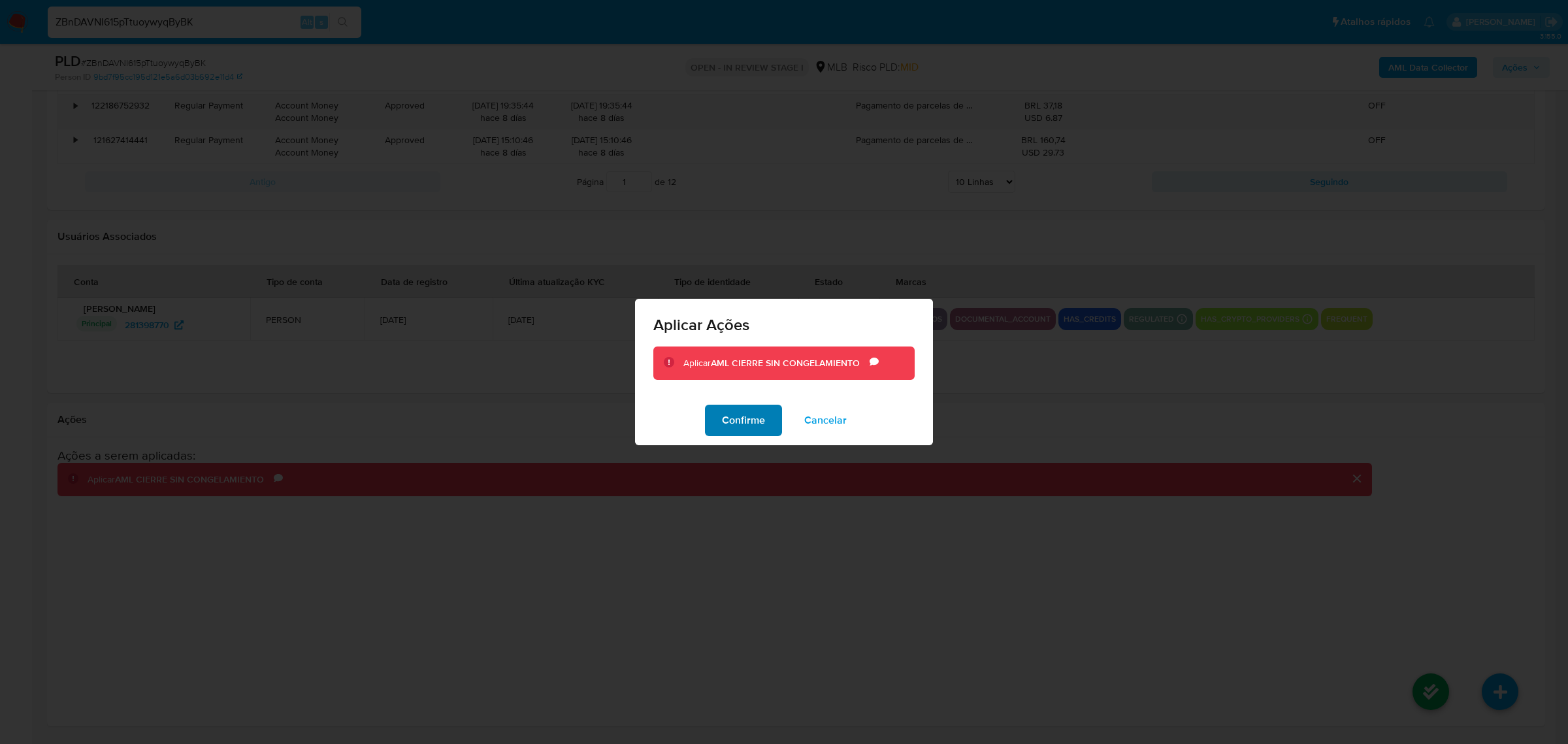
click at [755, 419] on span "Confirme" at bounding box center [743, 420] width 43 height 29
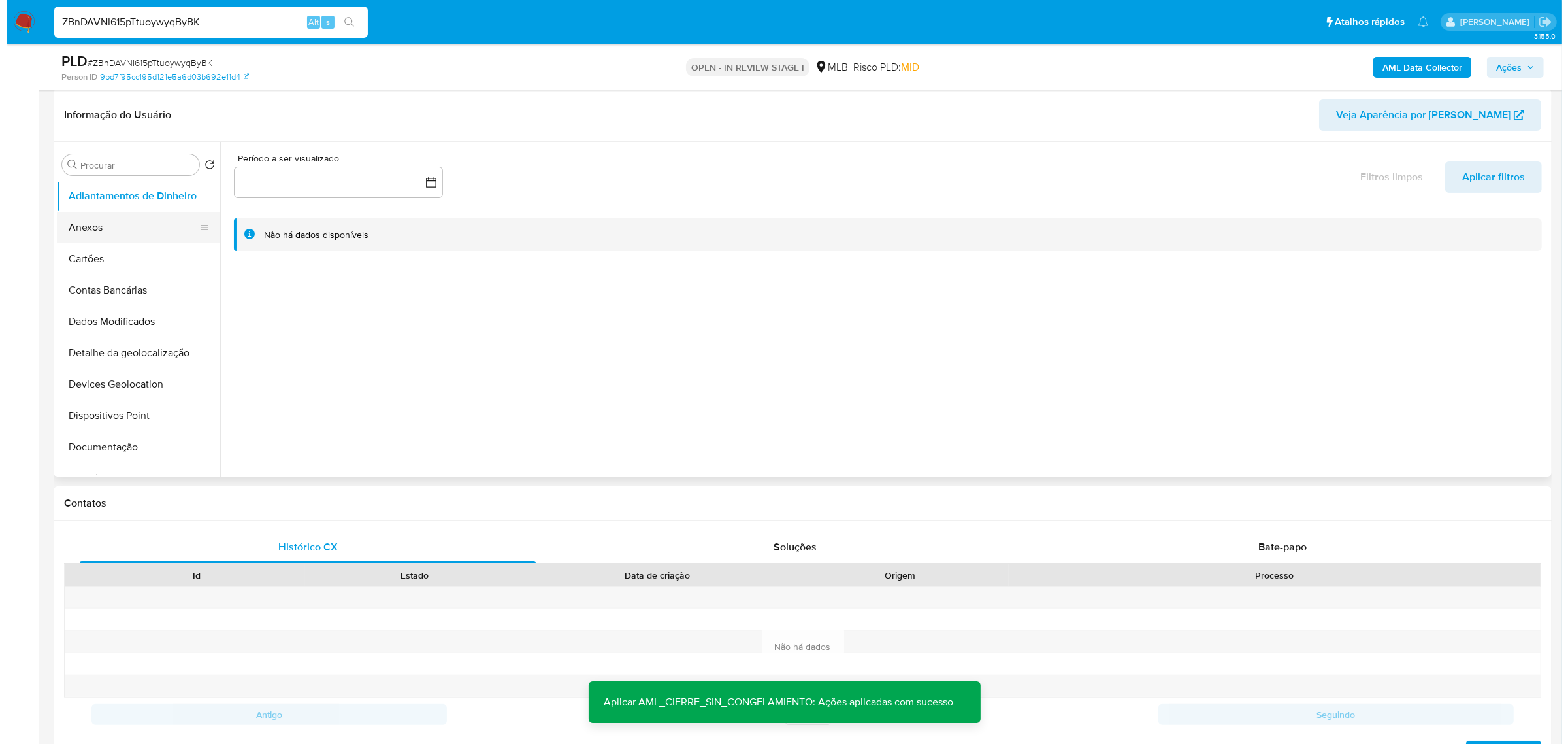
scroll to position [60, 0]
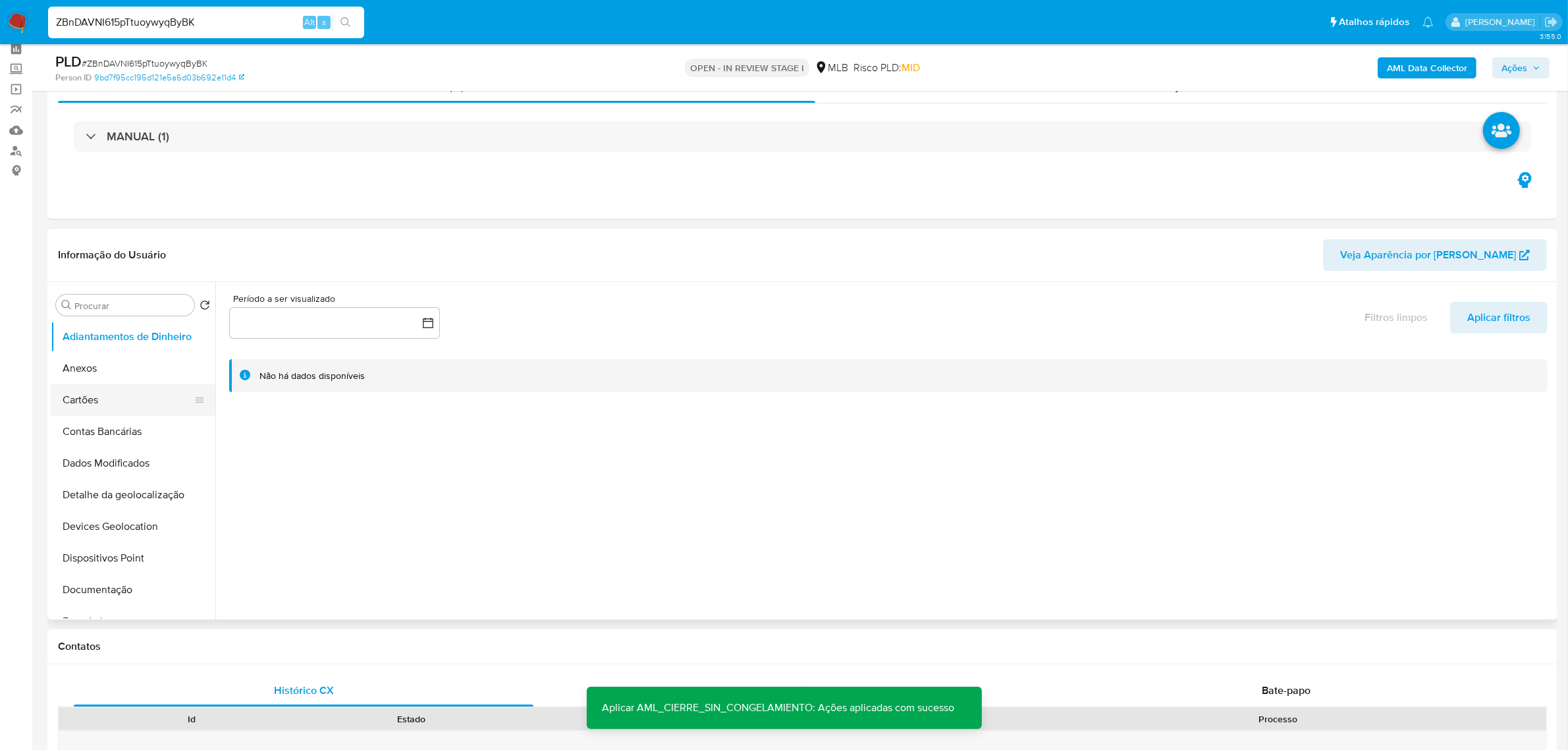
click at [131, 384] on button "Cartões" at bounding box center [128, 400] width 154 height 31
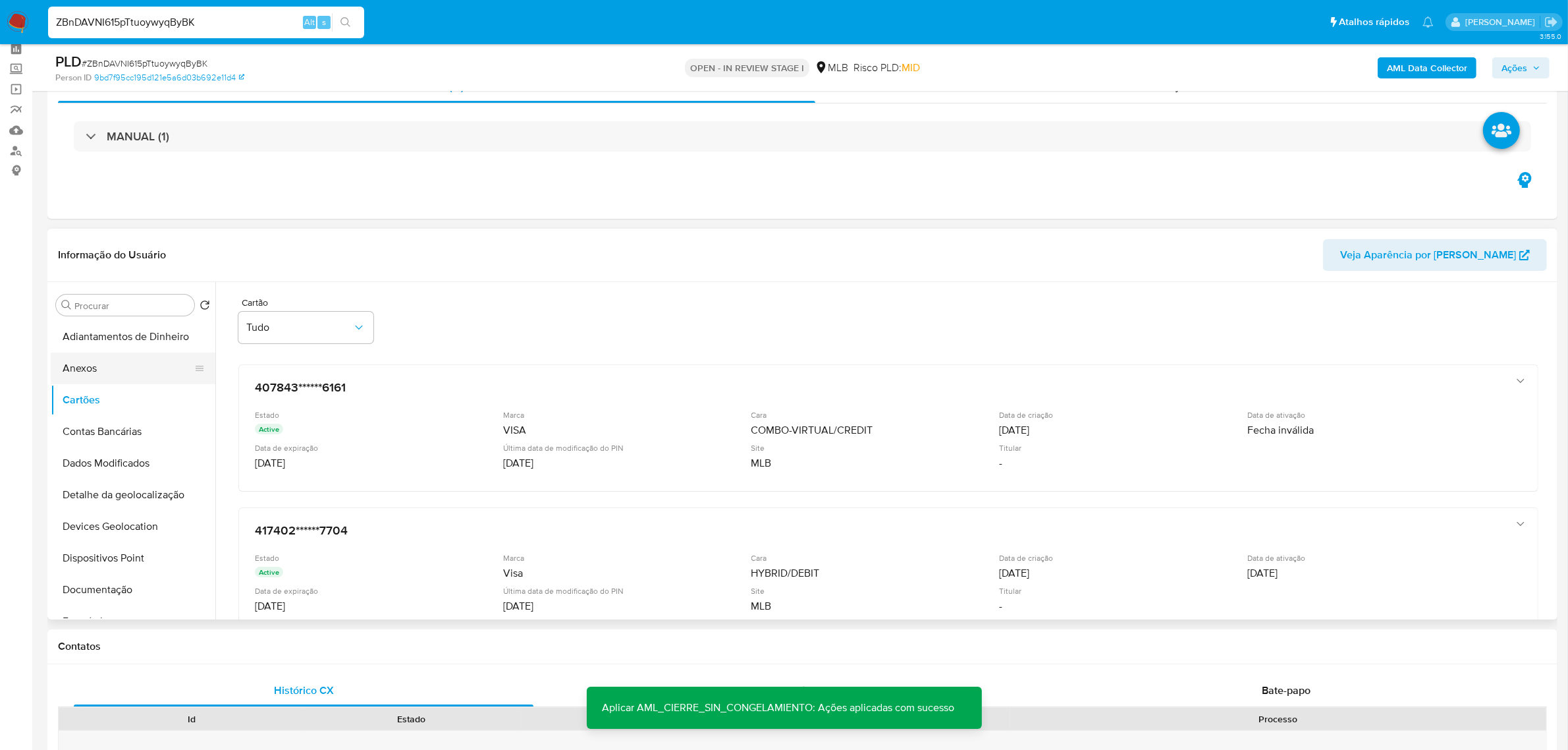
click at [90, 369] on button "Anexos" at bounding box center [128, 368] width 154 height 31
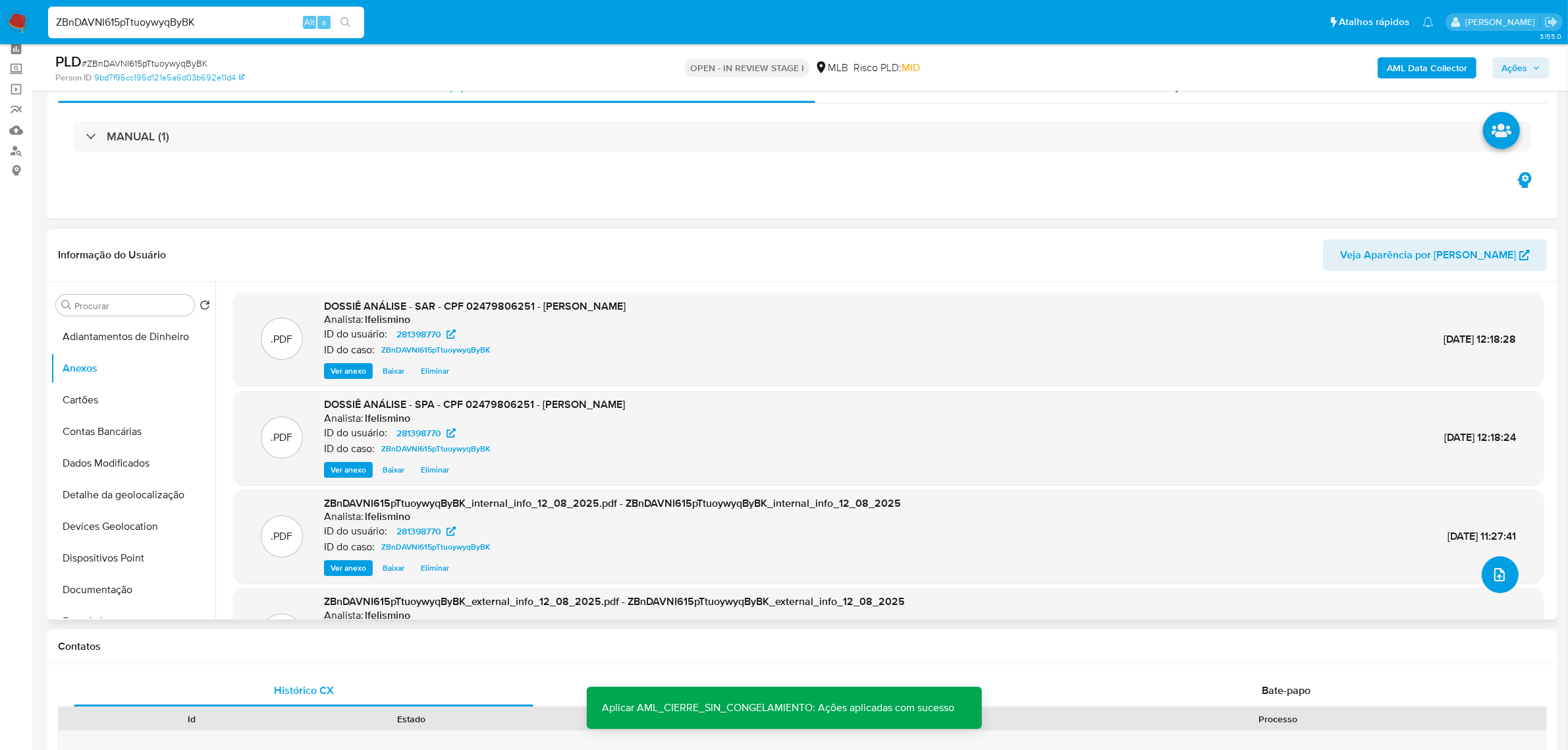
click at [1497, 564] on button "upload-file" at bounding box center [1499, 574] width 36 height 36
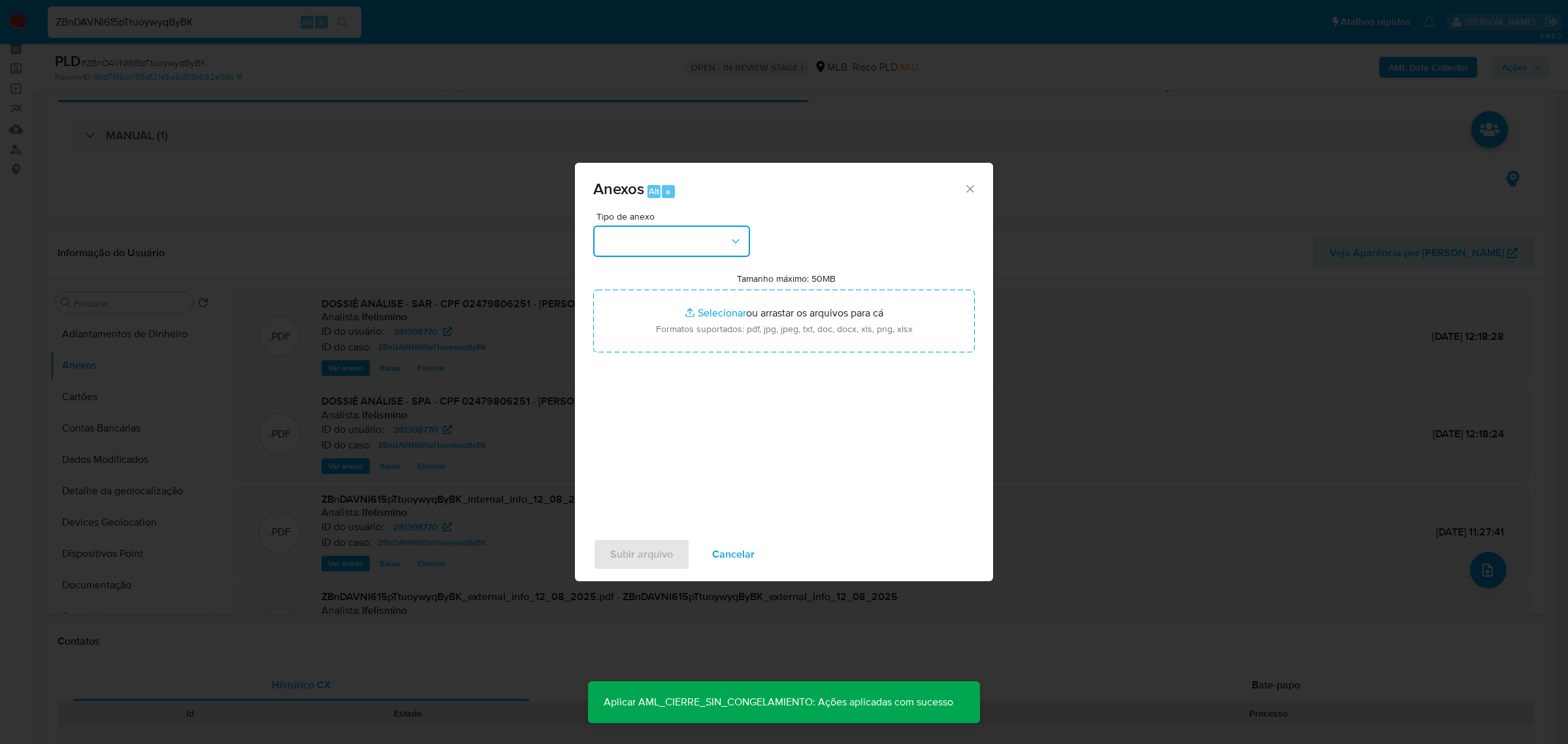
click at [699, 236] on button "button" at bounding box center [671, 241] width 156 height 31
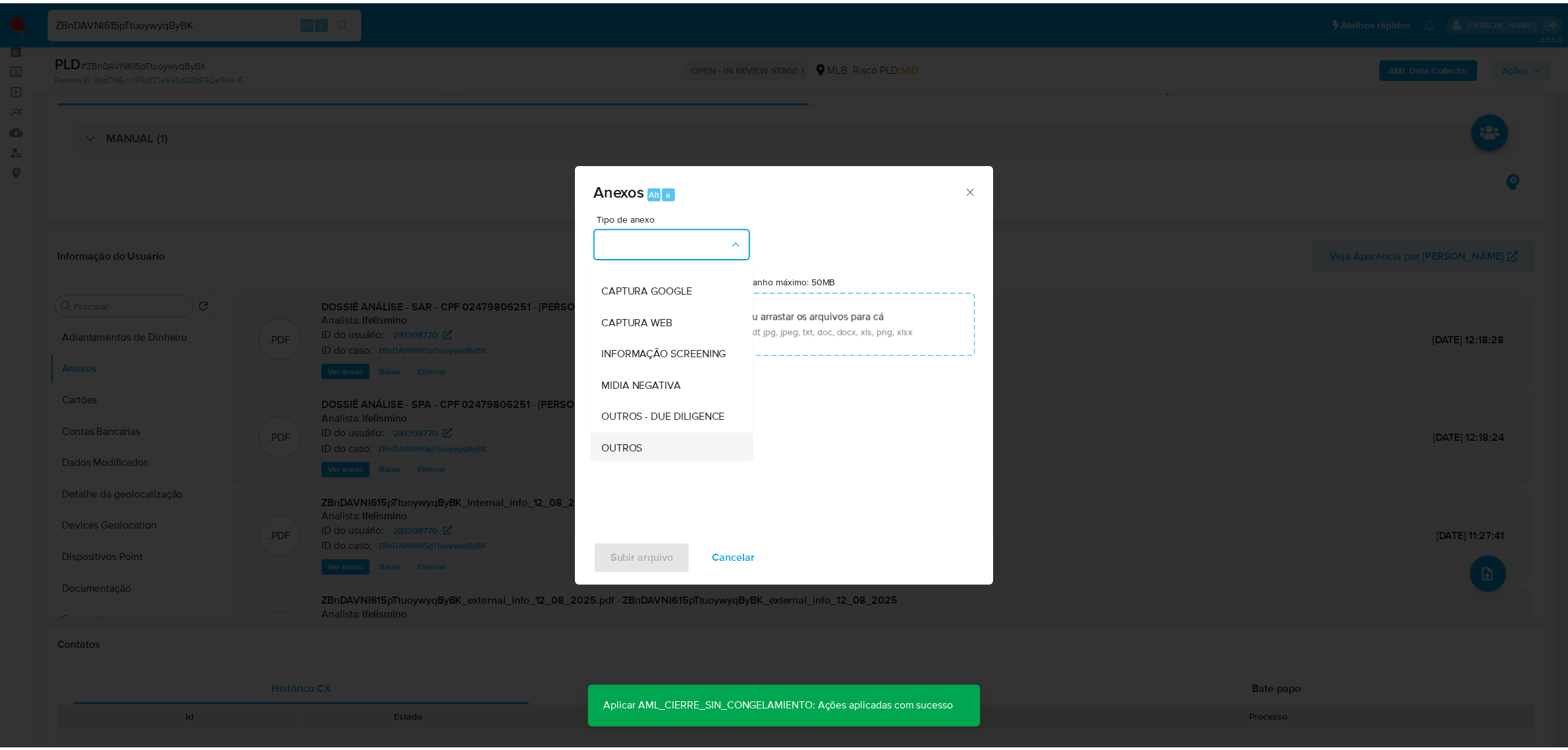
scroll to position [165, 0]
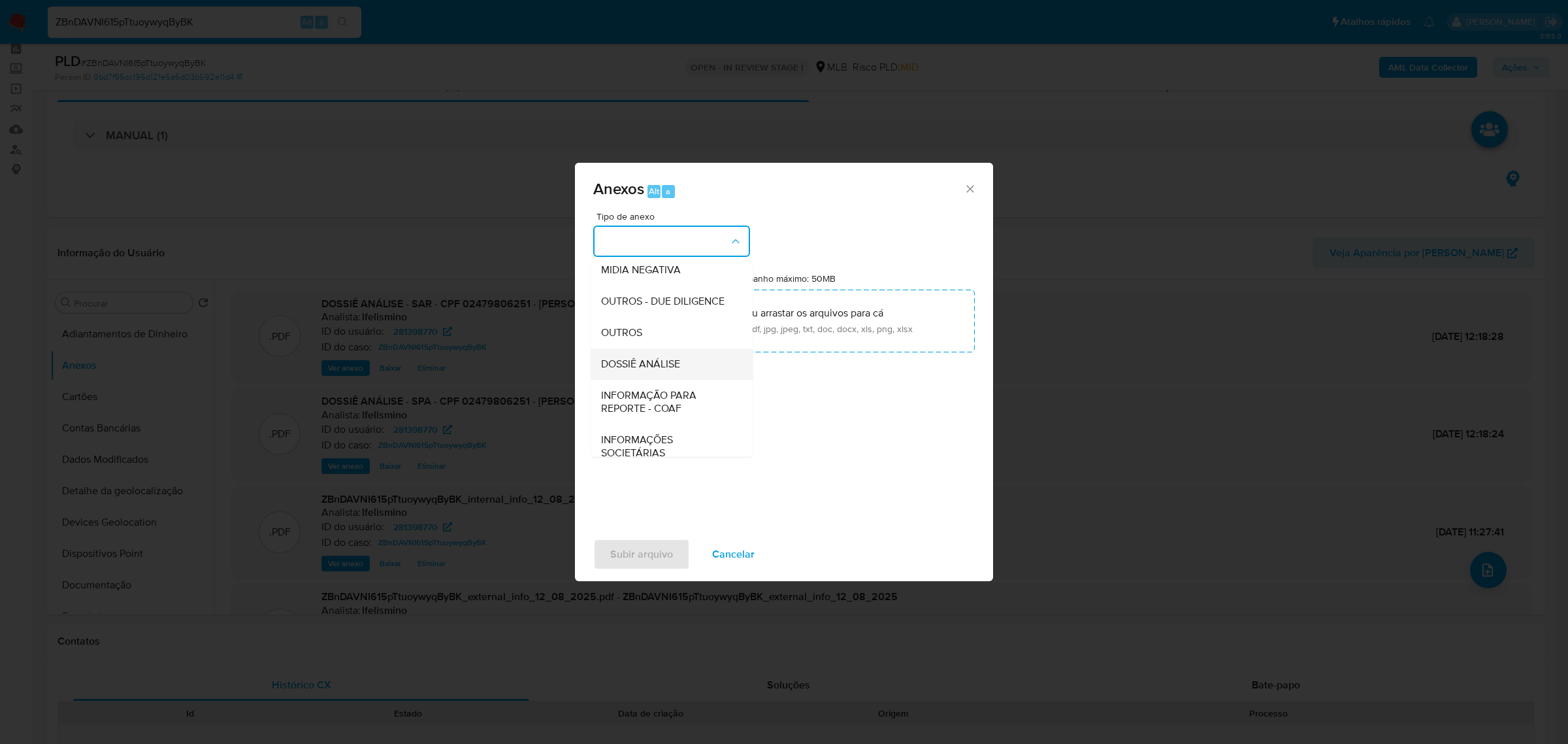
click at [641, 370] on span "DOSSIÊ ANÁLISE" at bounding box center [641, 364] width 79 height 13
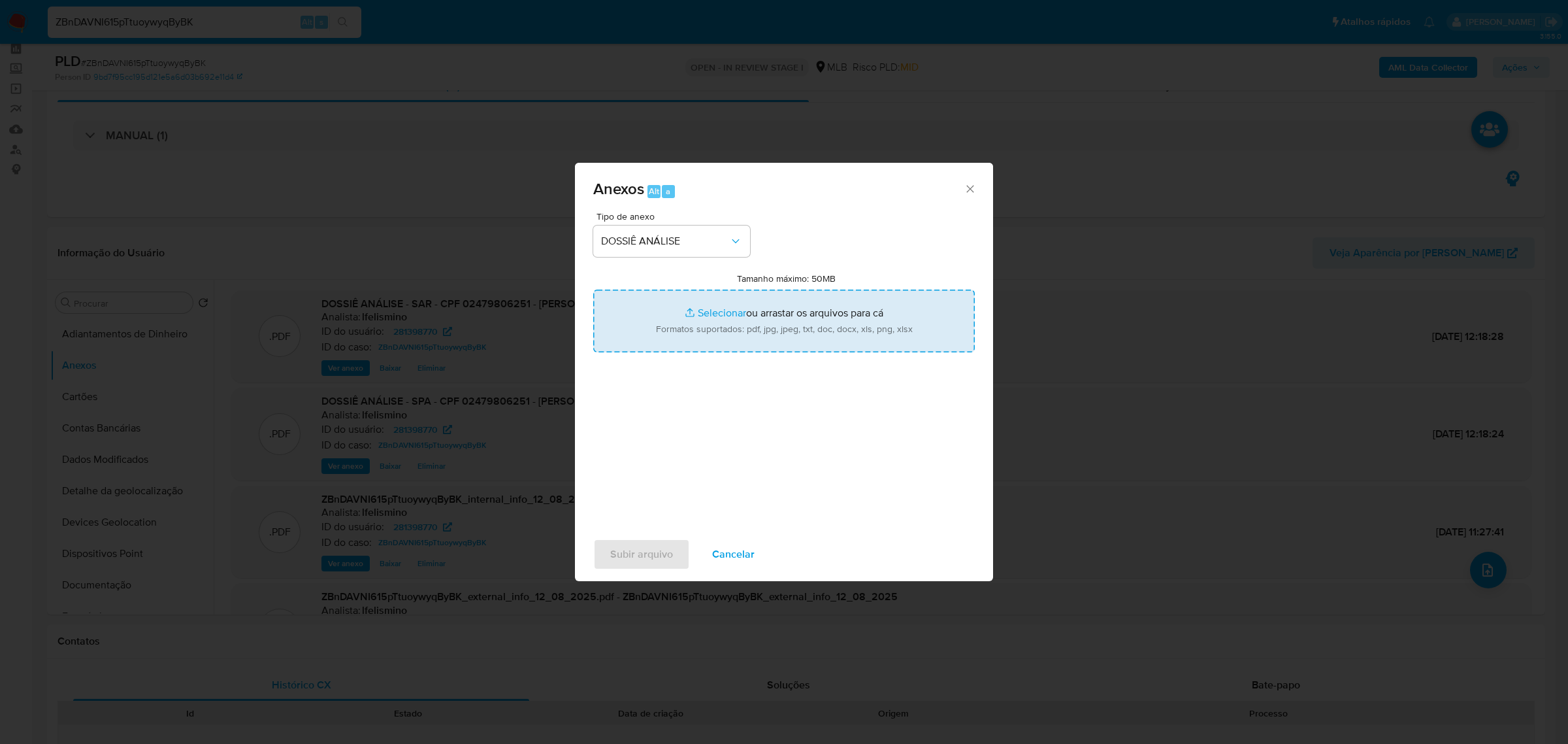
type input "C:\fakepath\SPA - CPF 02479806251 - FRANCISCO ITALO SILVA OLIVEIRA (1).pdf"
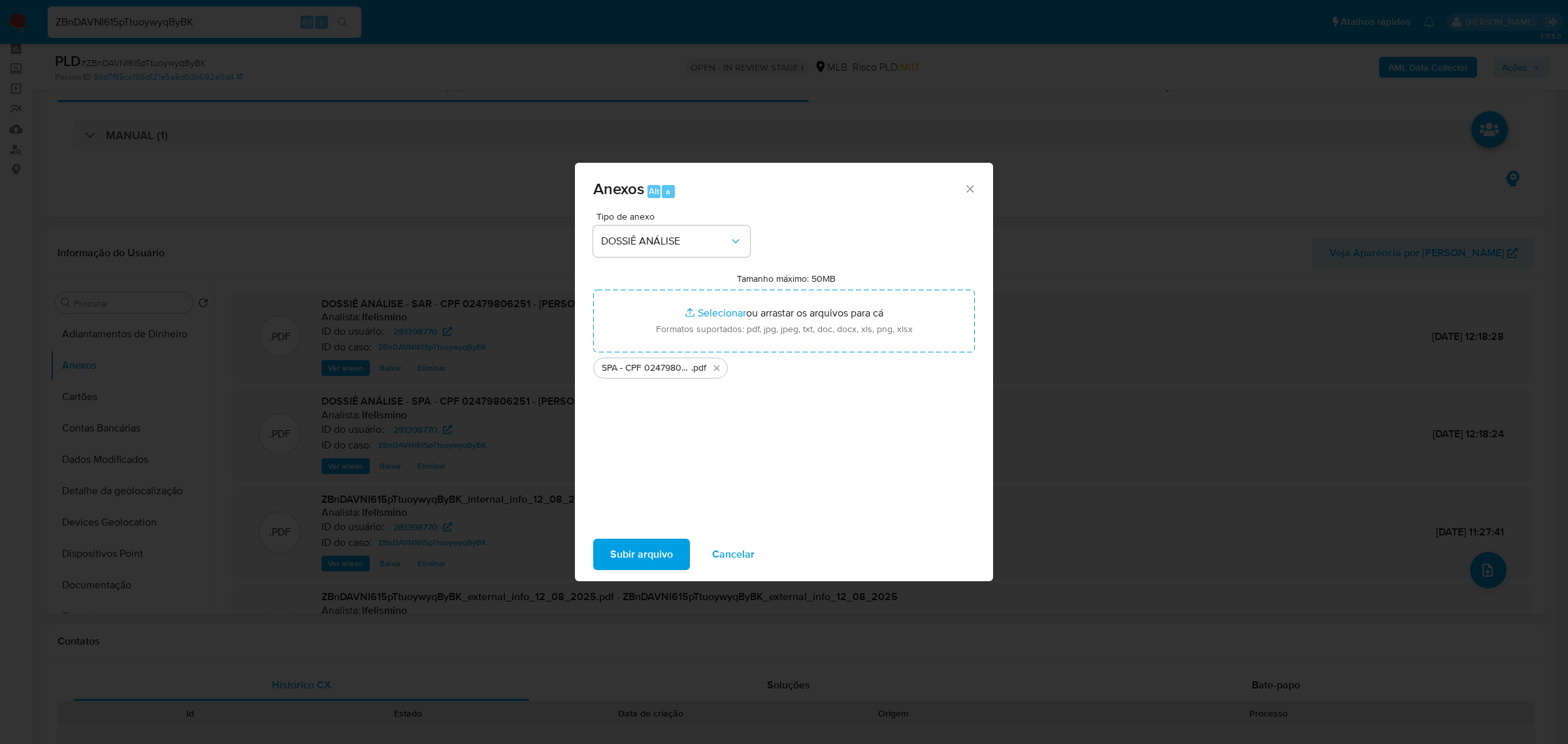
click at [651, 556] on span "Subir arquivo" at bounding box center [641, 555] width 63 height 29
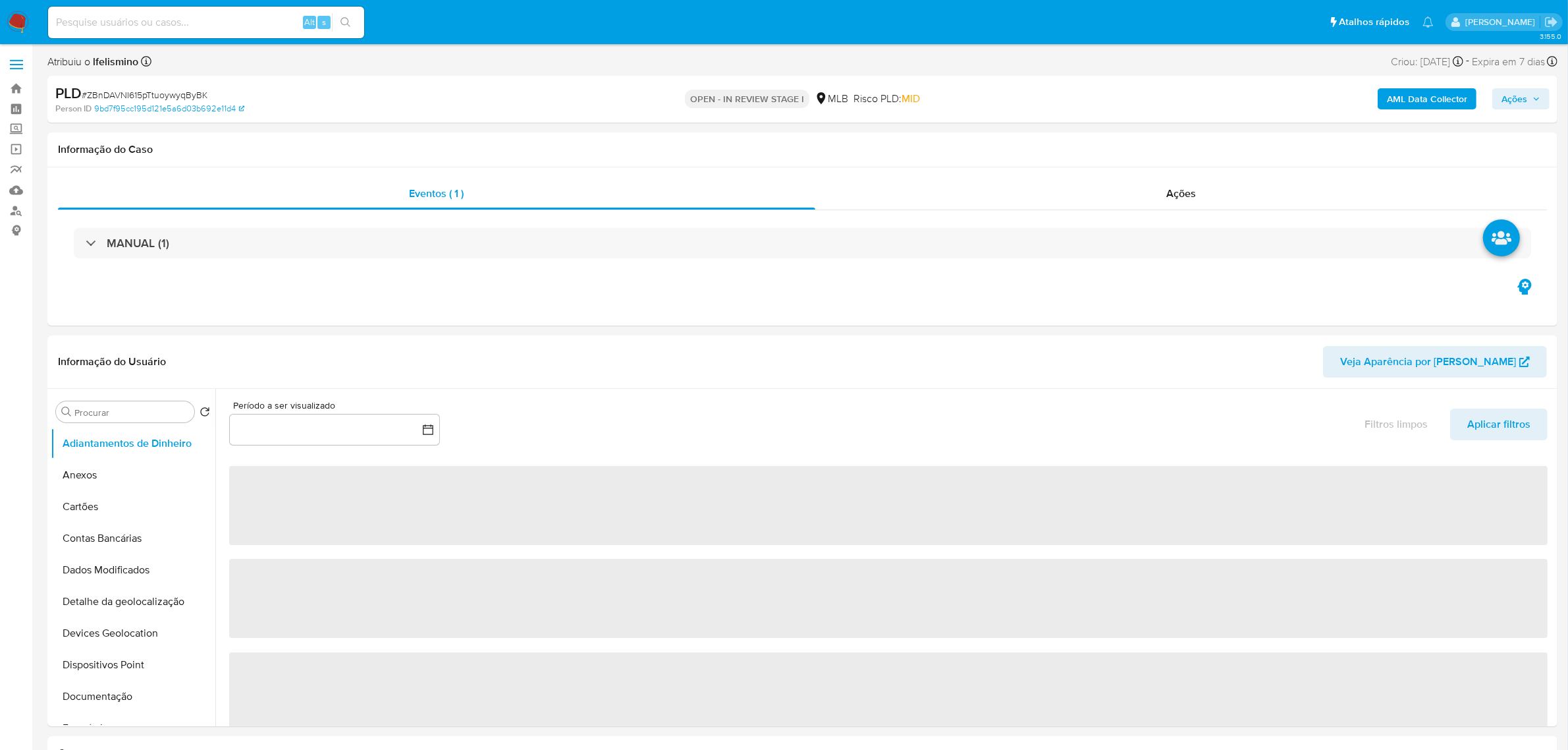
select select "10"
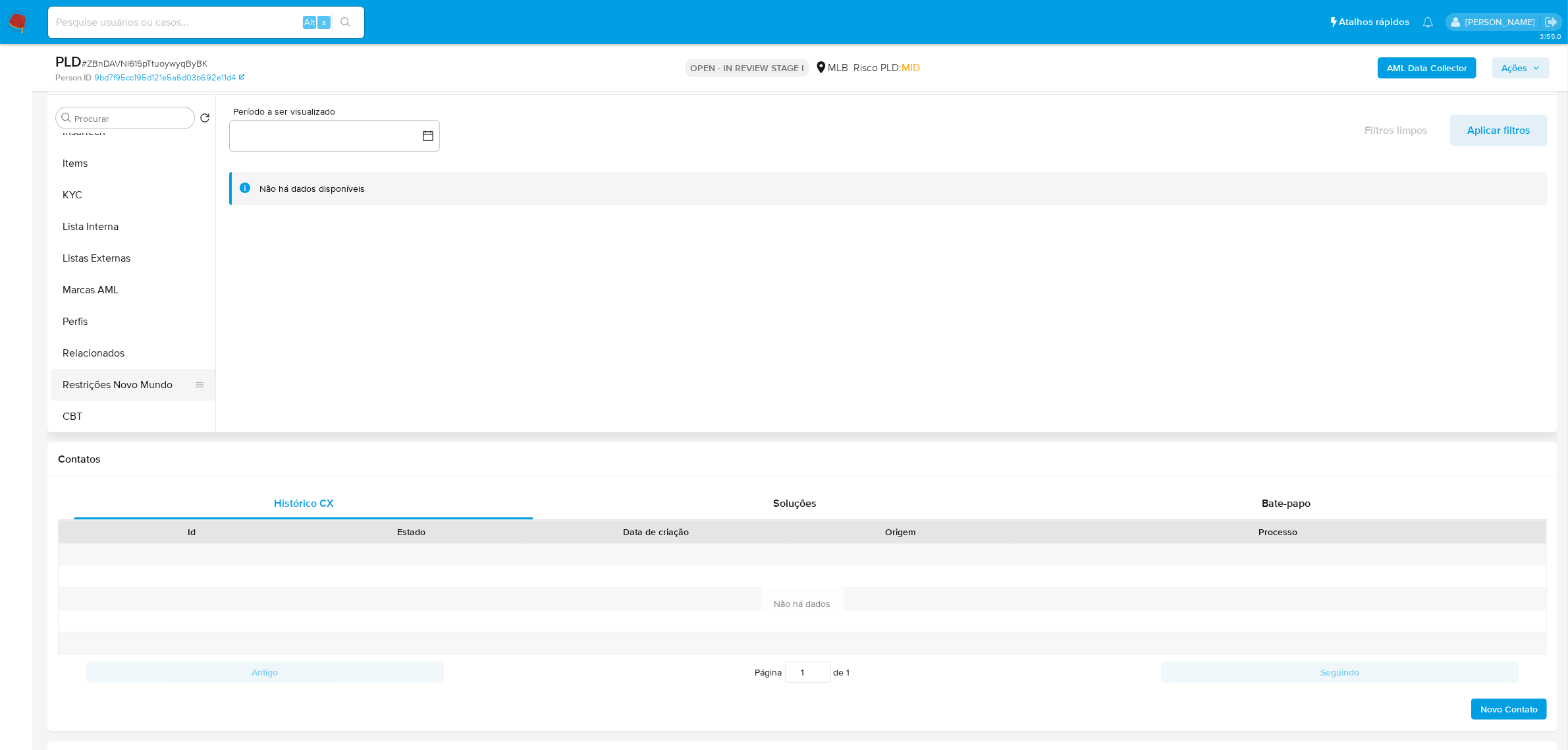
scroll to position [588, 0]
click at [142, 385] on button "Restrições Novo Mundo" at bounding box center [128, 383] width 154 height 31
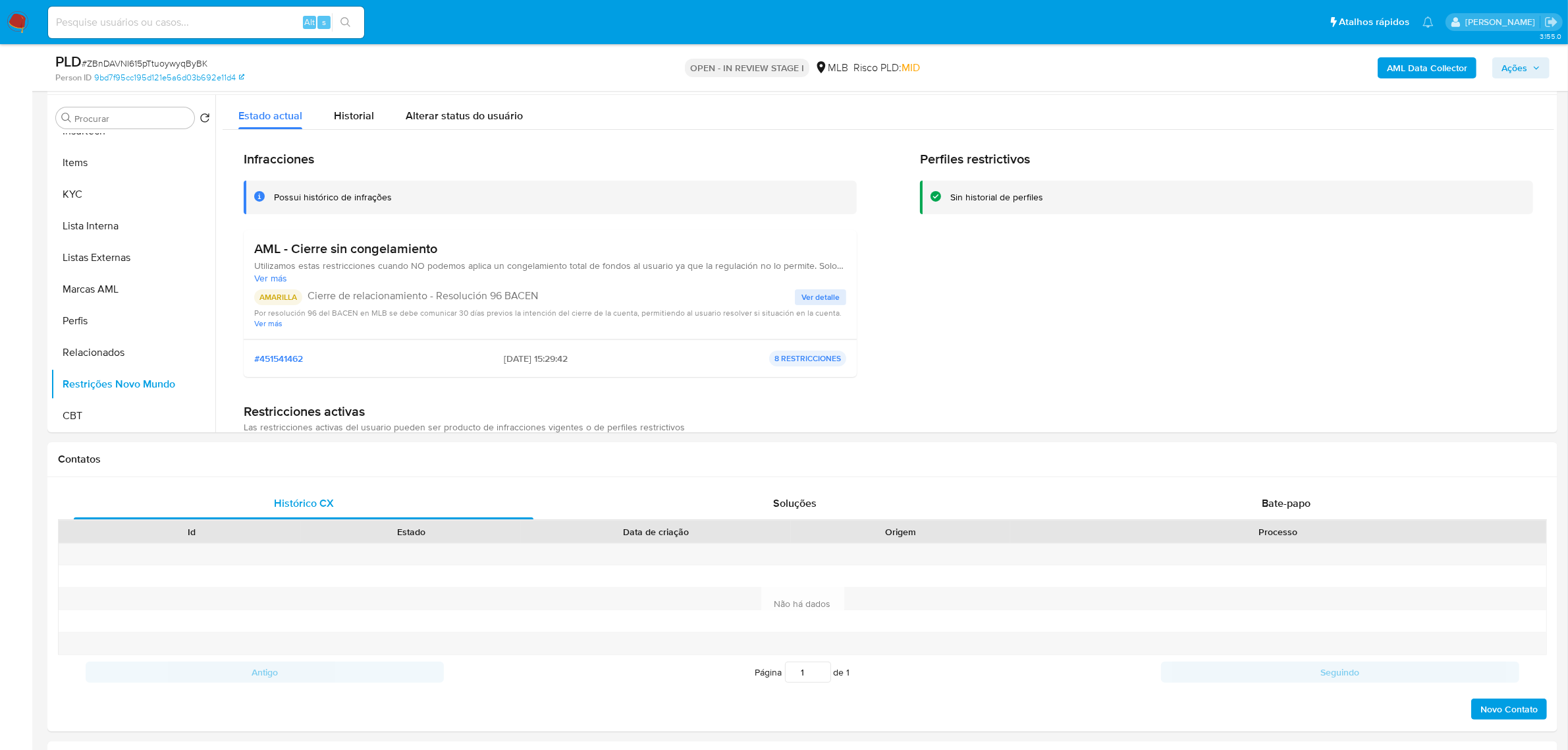
click at [1493, 58] on div "Ações" at bounding box center [1521, 68] width 58 height 21
click at [1504, 63] on span "Ações" at bounding box center [1515, 68] width 25 height 21
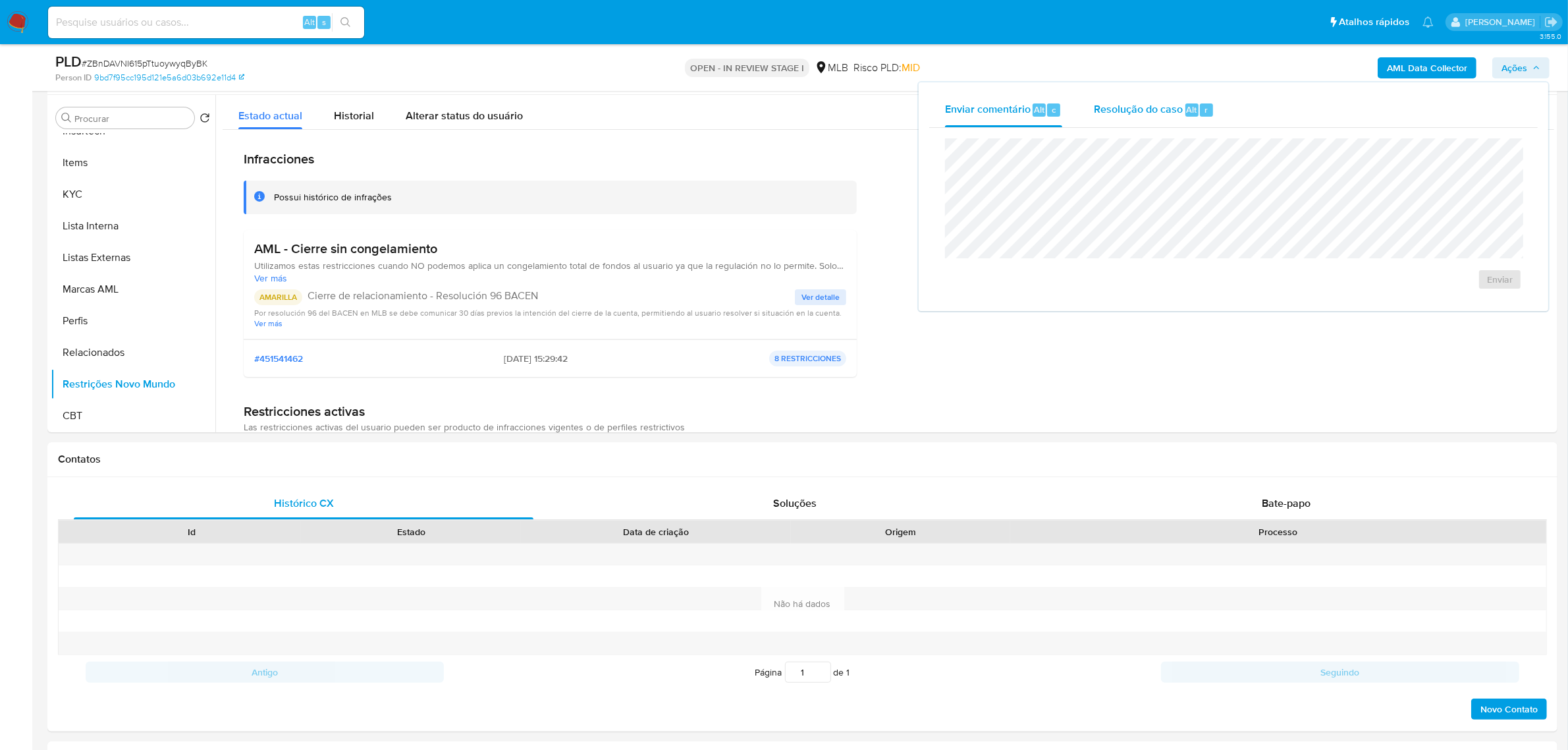
click at [1186, 109] on div "Alt" at bounding box center [1192, 110] width 14 height 14
click at [1484, 303] on span "ROI Proposal" at bounding box center [1468, 300] width 69 height 19
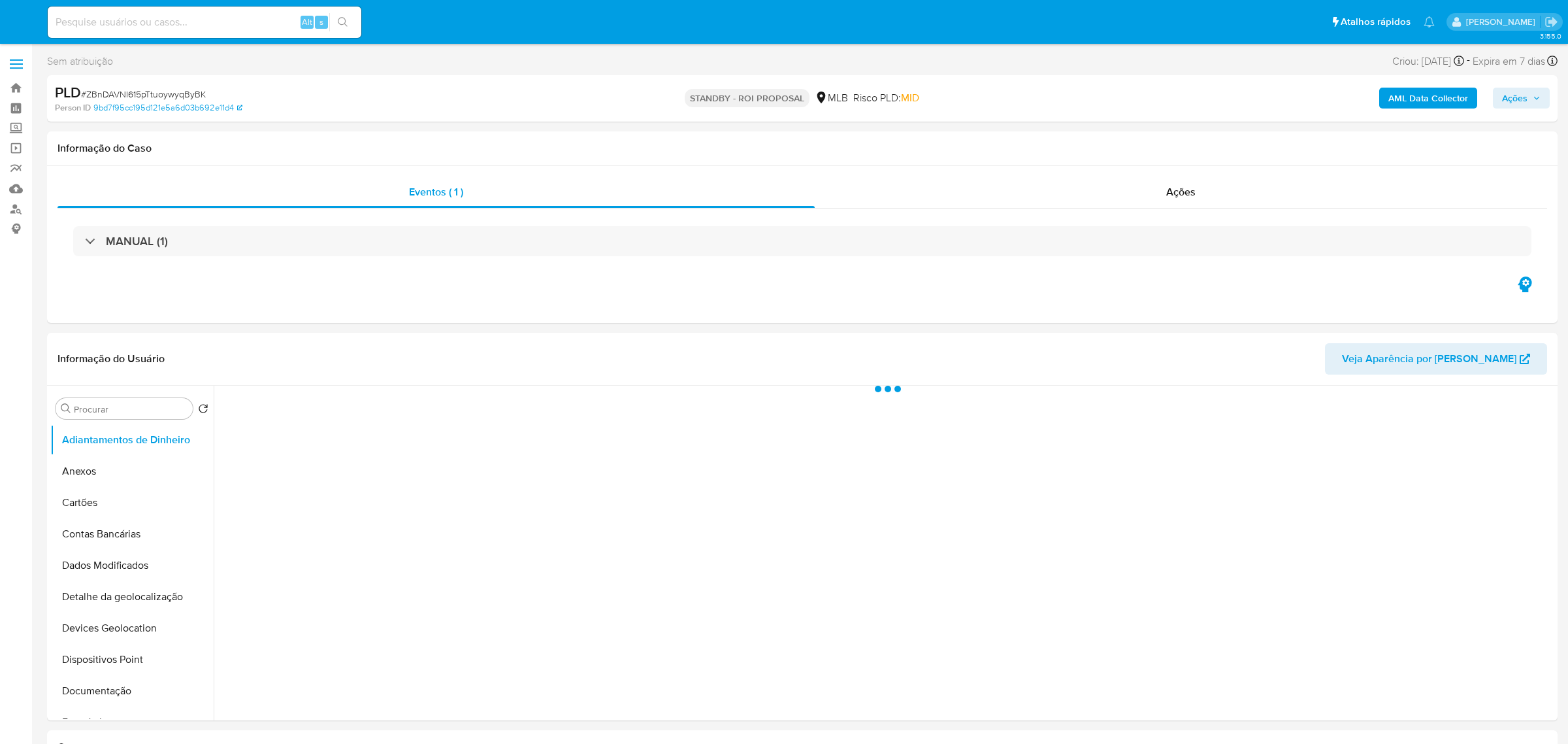
select select "10"
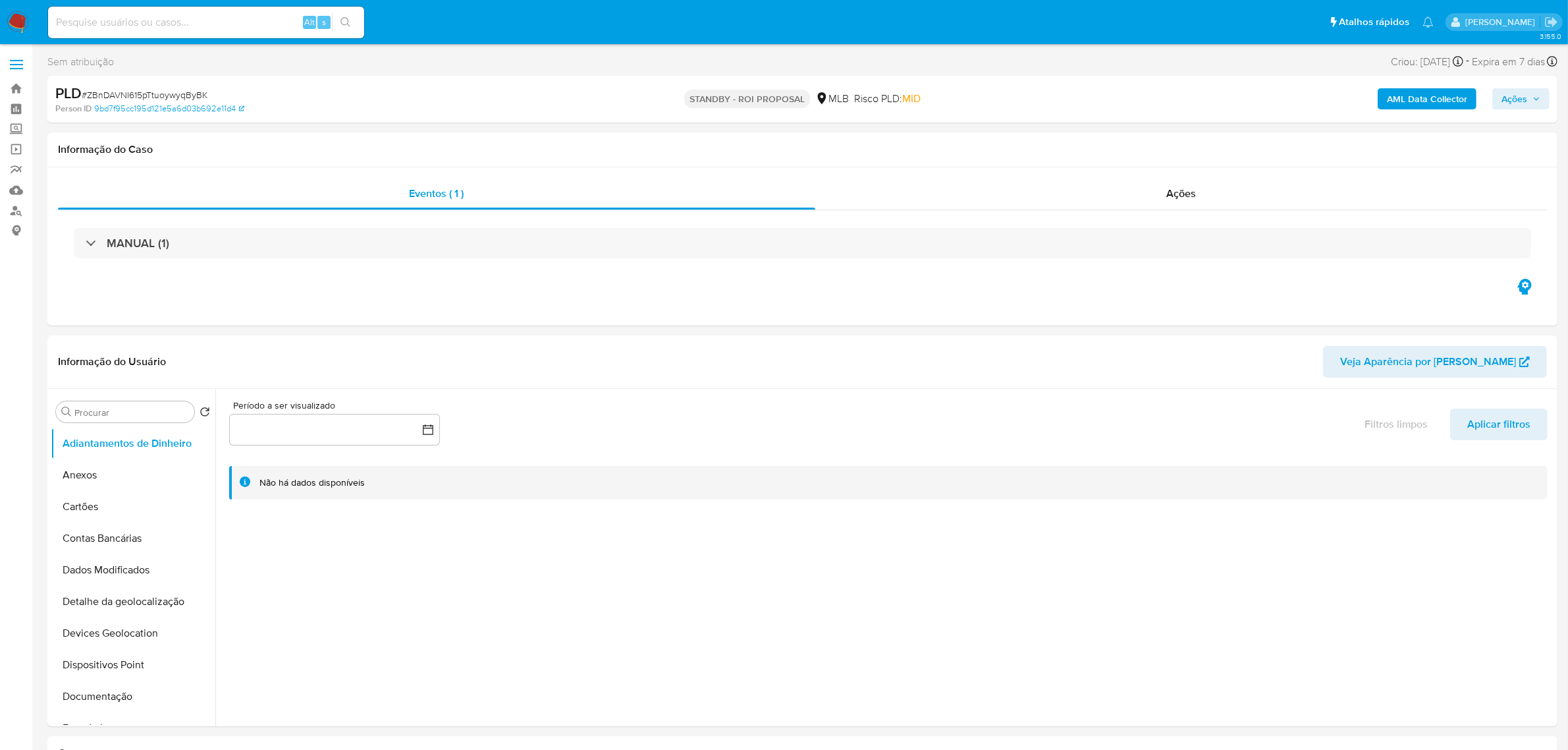
click at [172, 98] on span "# ZBnDAVNI615pTtuoywyqByBK" at bounding box center [144, 95] width 126 height 14
click at [175, 98] on span "# ZBnDAVNI615pTtuoywyqByBK" at bounding box center [144, 95] width 126 height 14
copy span "ZBnDAVNI615pTtuoywyqByBK"
click at [258, 26] on input at bounding box center [206, 22] width 316 height 17
paste input "5hgadOMxKkIdBDpn1hYflyXo"
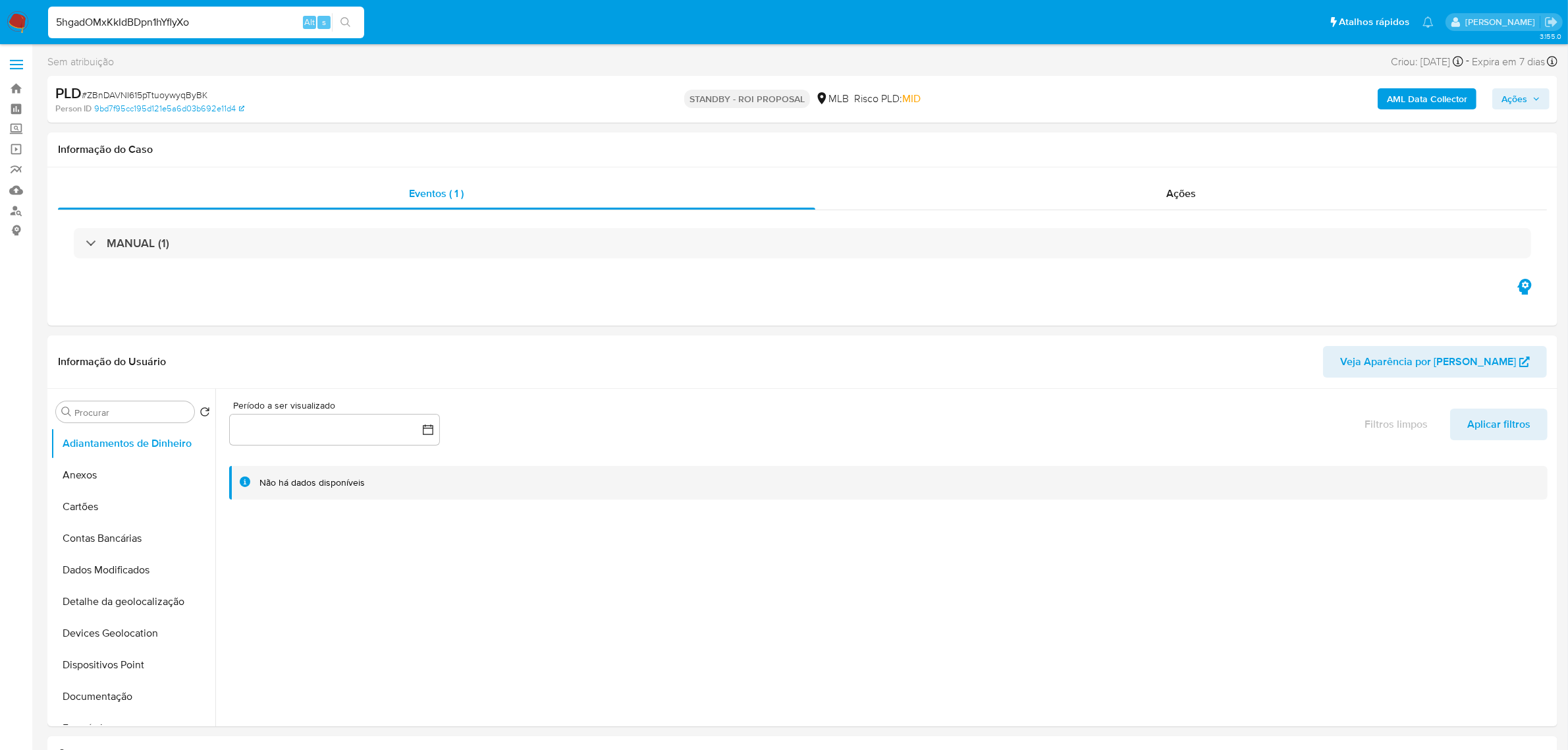
type input "5hgadOMxKkIdBDpn1hYflyXo"
click at [354, 23] on button "search-icon" at bounding box center [345, 23] width 27 height 19
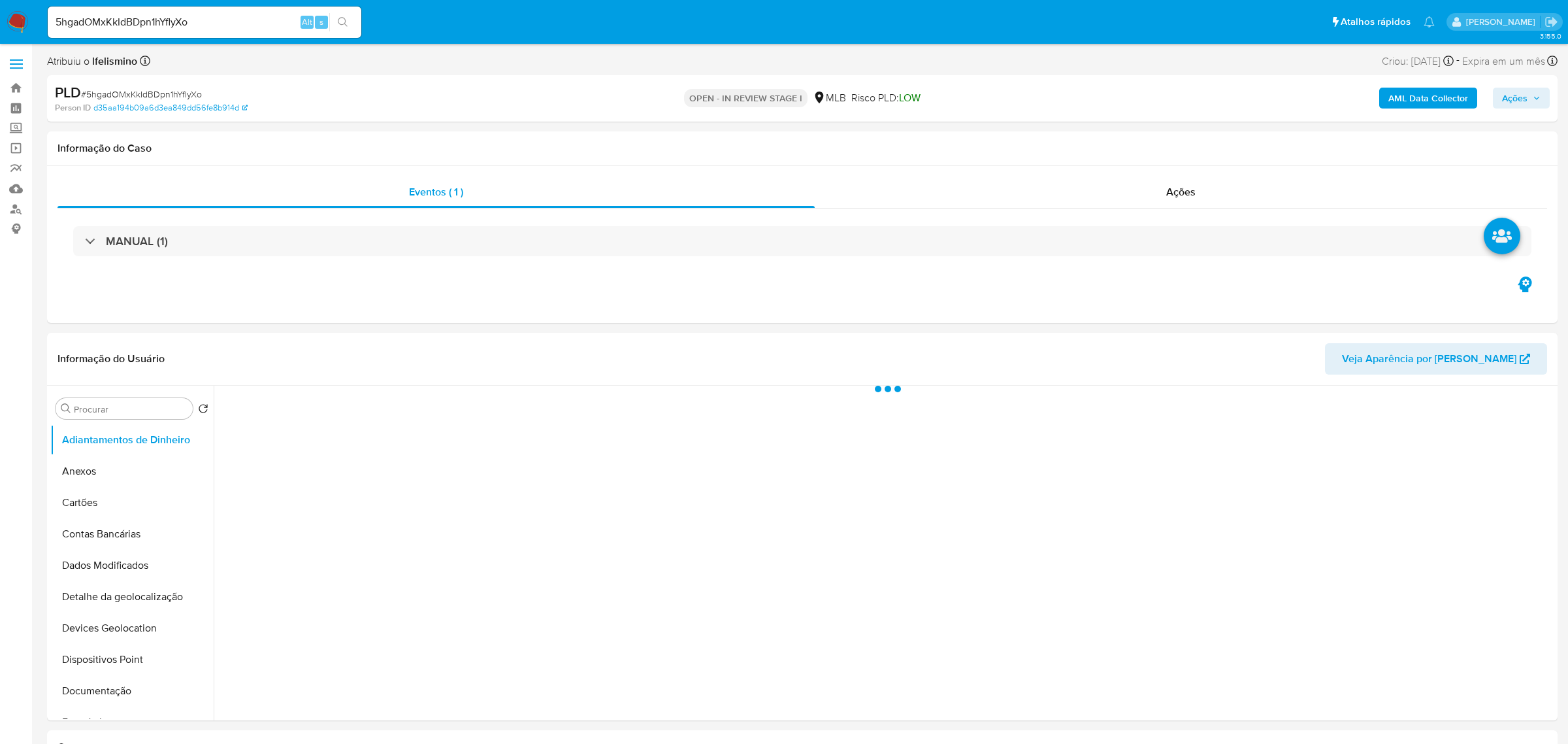
select select "10"
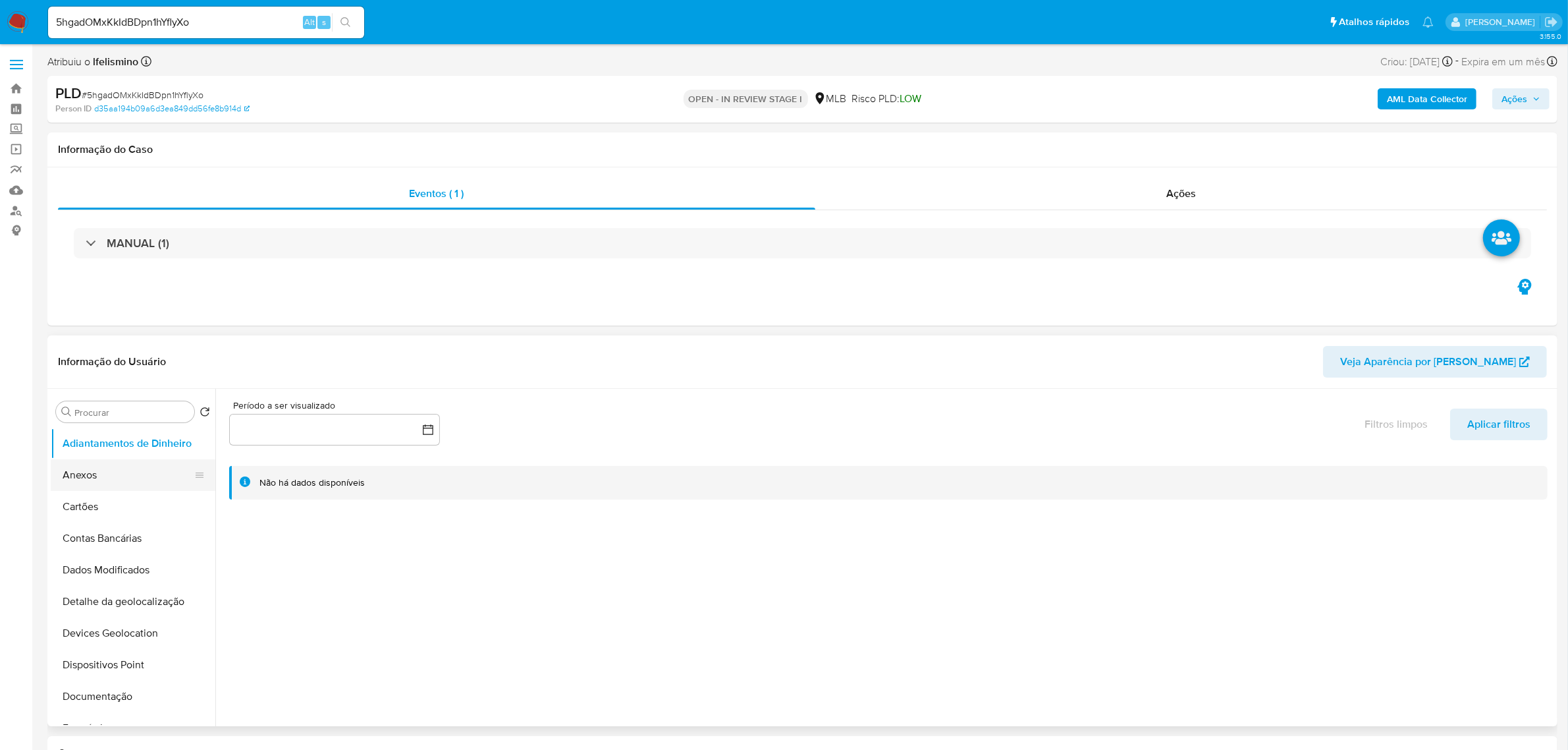
click at [131, 471] on button "Anexos" at bounding box center [128, 474] width 154 height 31
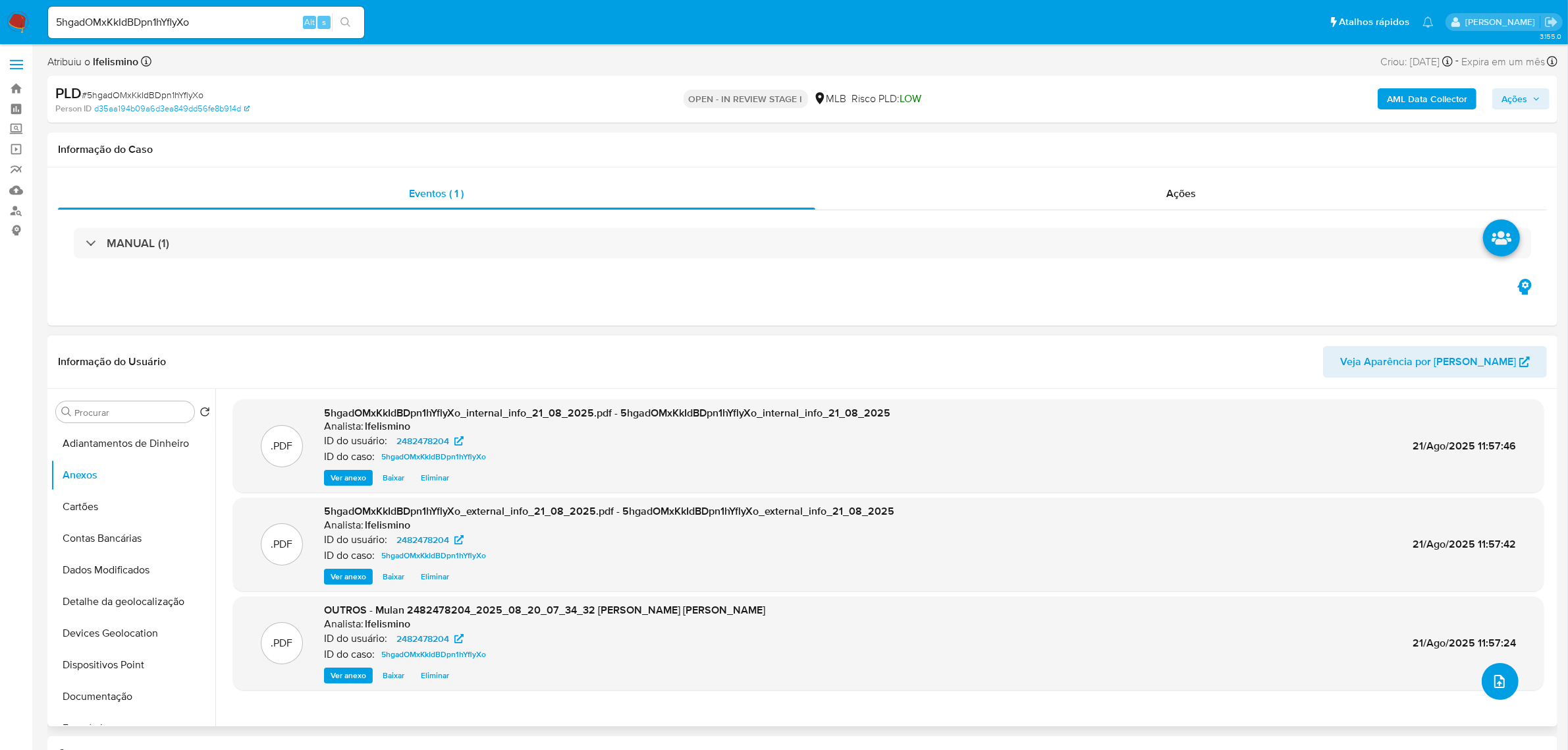
click at [1506, 686] on button "upload-file" at bounding box center [1499, 680] width 36 height 36
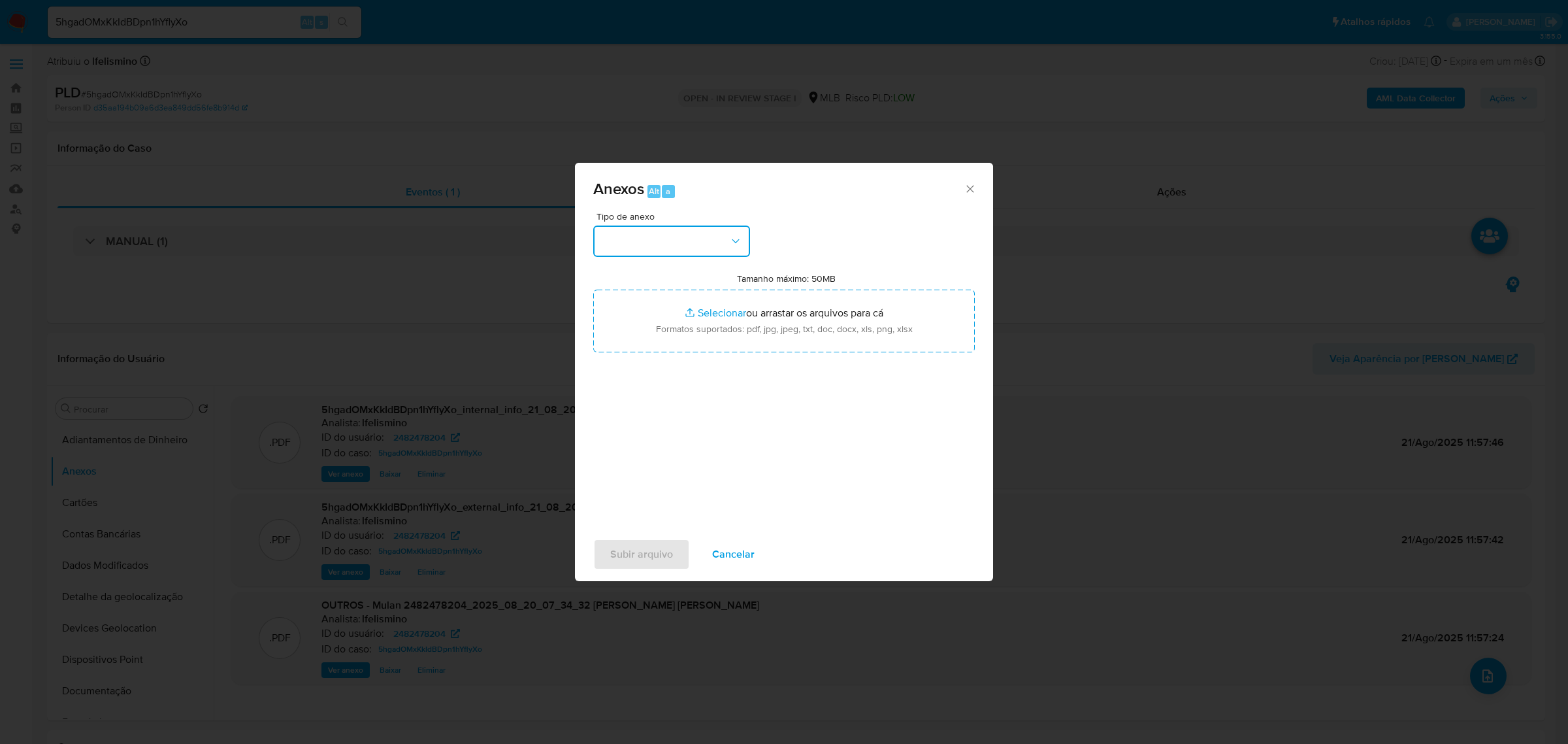
click at [676, 253] on button "button" at bounding box center [671, 241] width 156 height 31
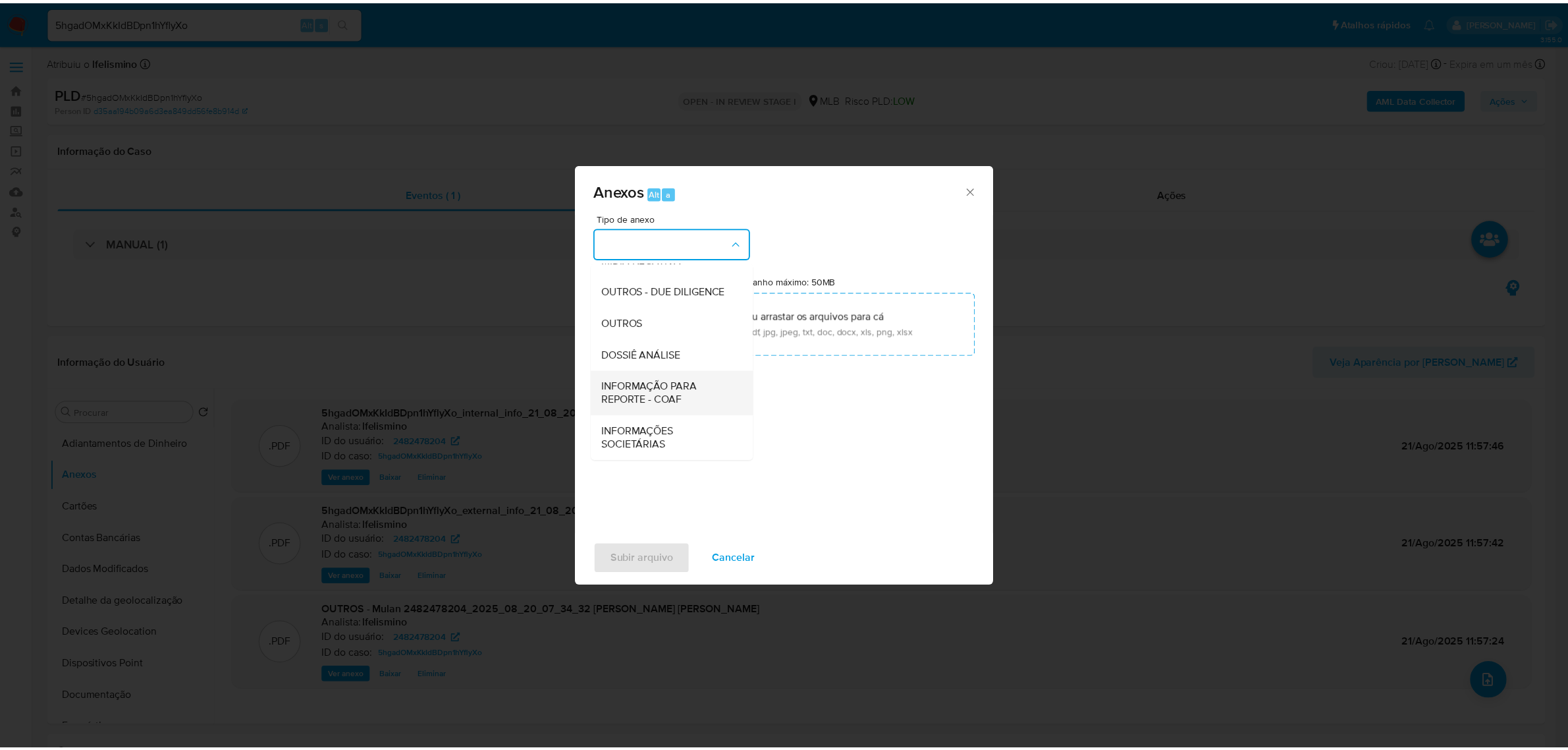
scroll to position [202, 0]
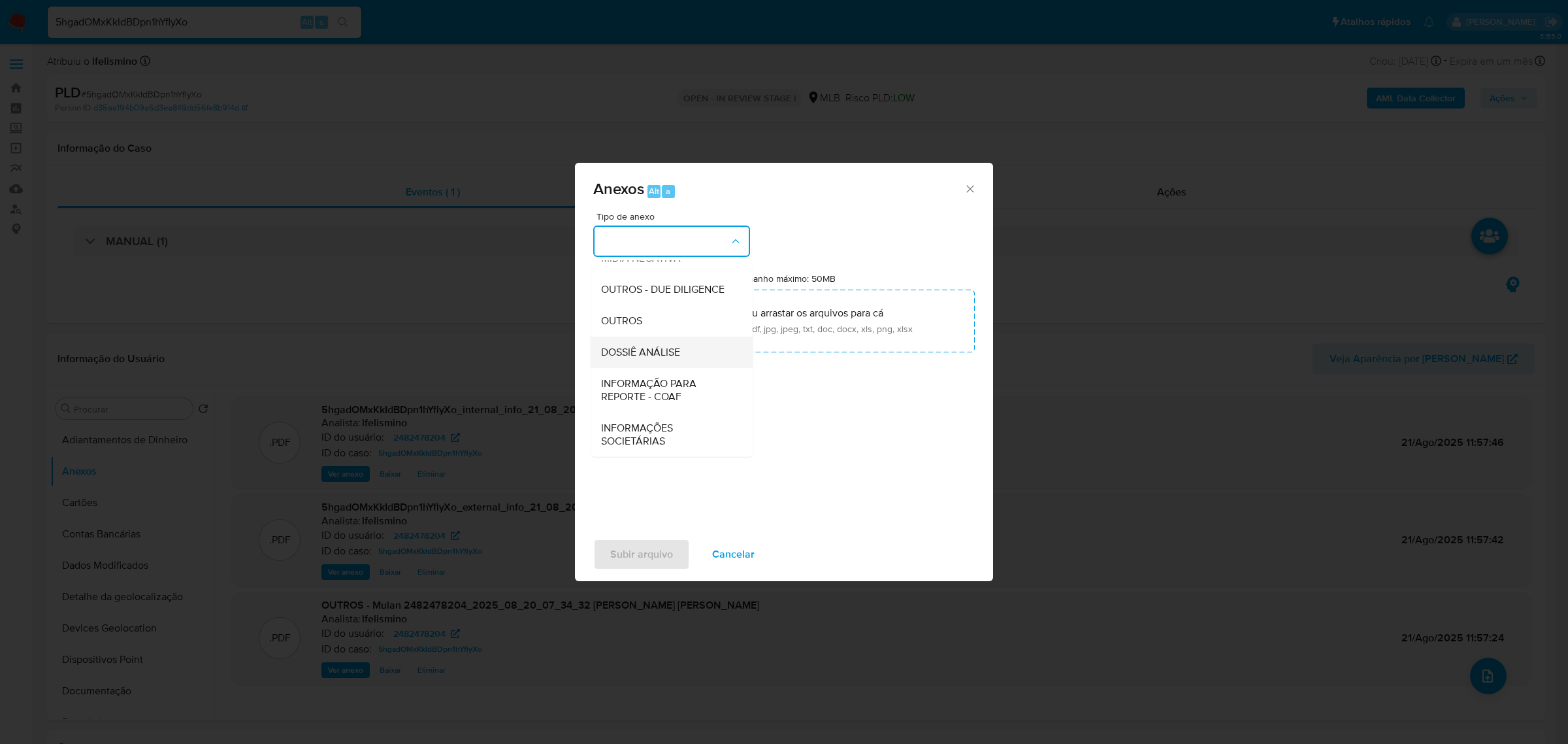
click at [683, 350] on div "DOSSIÊ ANÁLISE" at bounding box center [668, 351] width 133 height 31
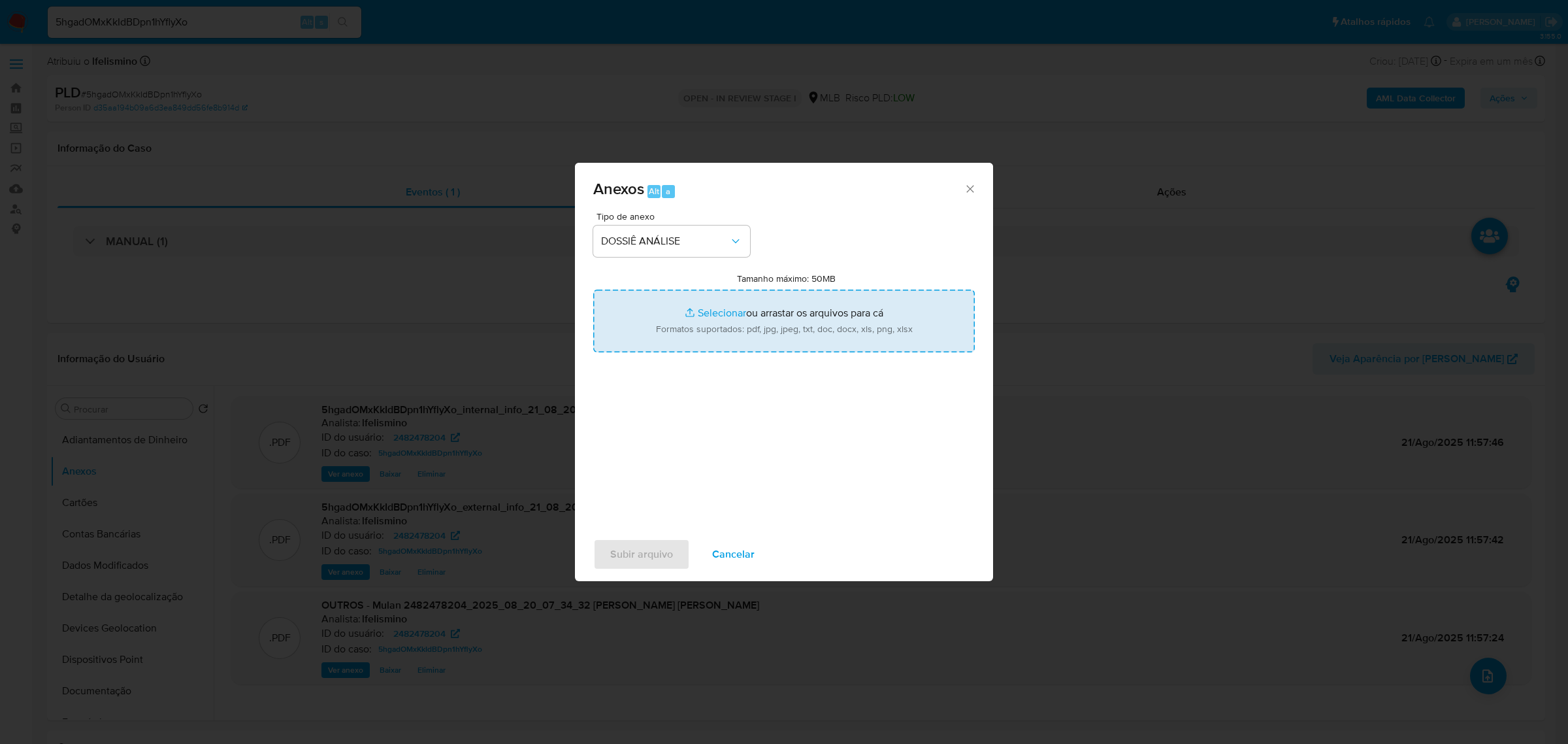
type input "C:\fakepath\SAR - CPF 30203816811 - [PERSON_NAME] [PERSON_NAME].pdf"
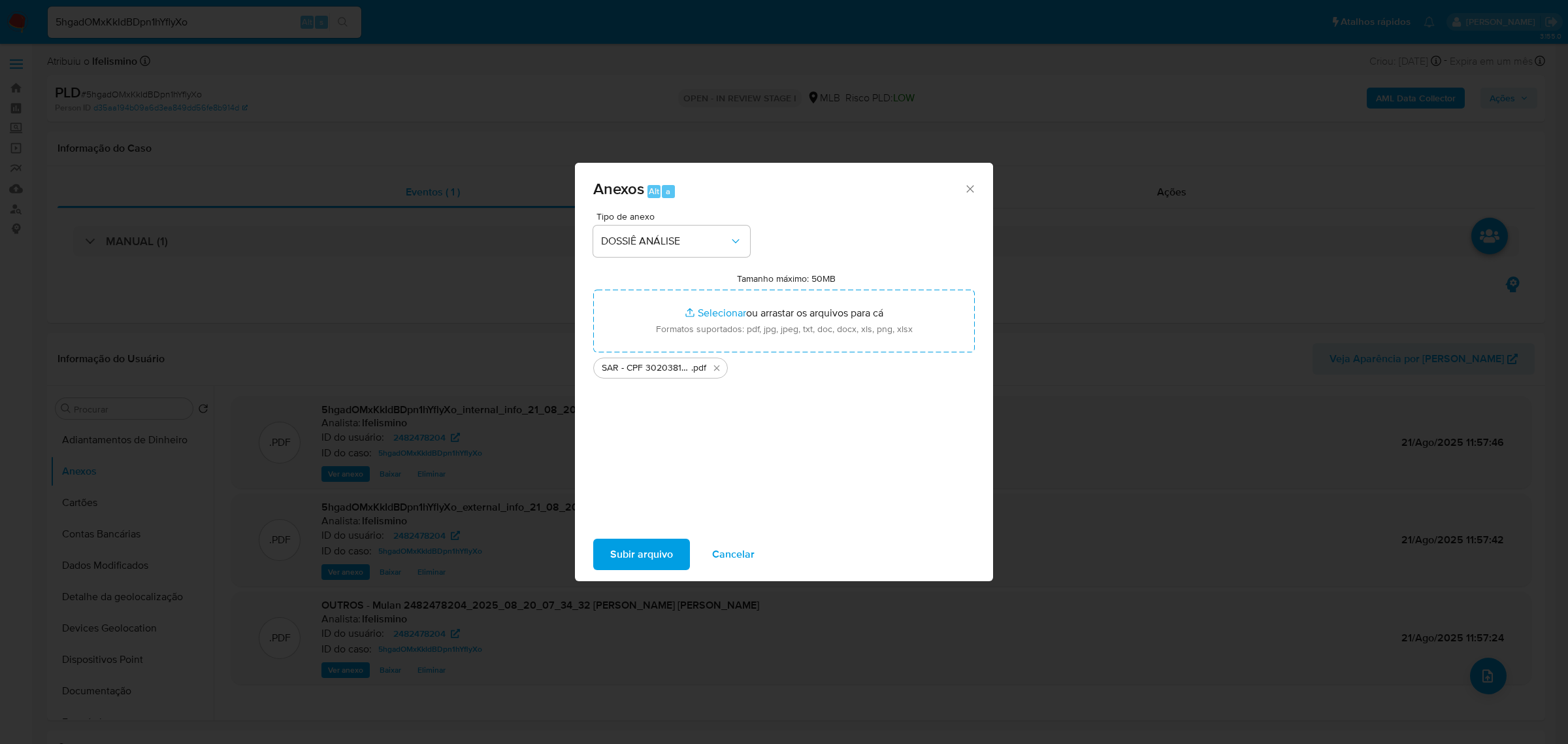
click at [680, 561] on button "Subir arquivo" at bounding box center [641, 554] width 97 height 31
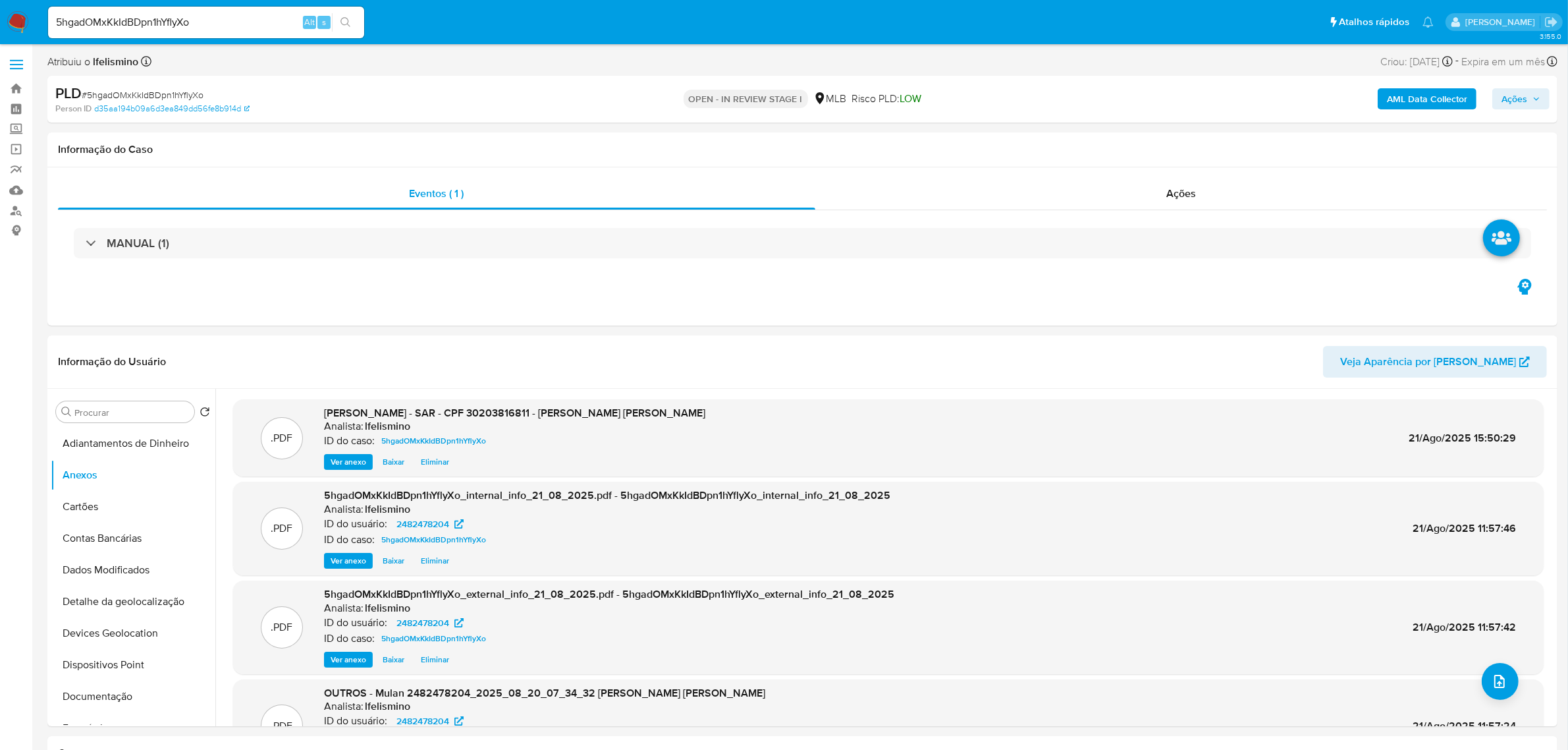
click at [1515, 84] on div "AML Data Collector Ações" at bounding box center [1302, 99] width 494 height 31
click at [1527, 101] on span "Ações" at bounding box center [1515, 98] width 25 height 21
click at [1145, 155] on div "Resolução do caso Alt r" at bounding box center [1154, 141] width 120 height 34
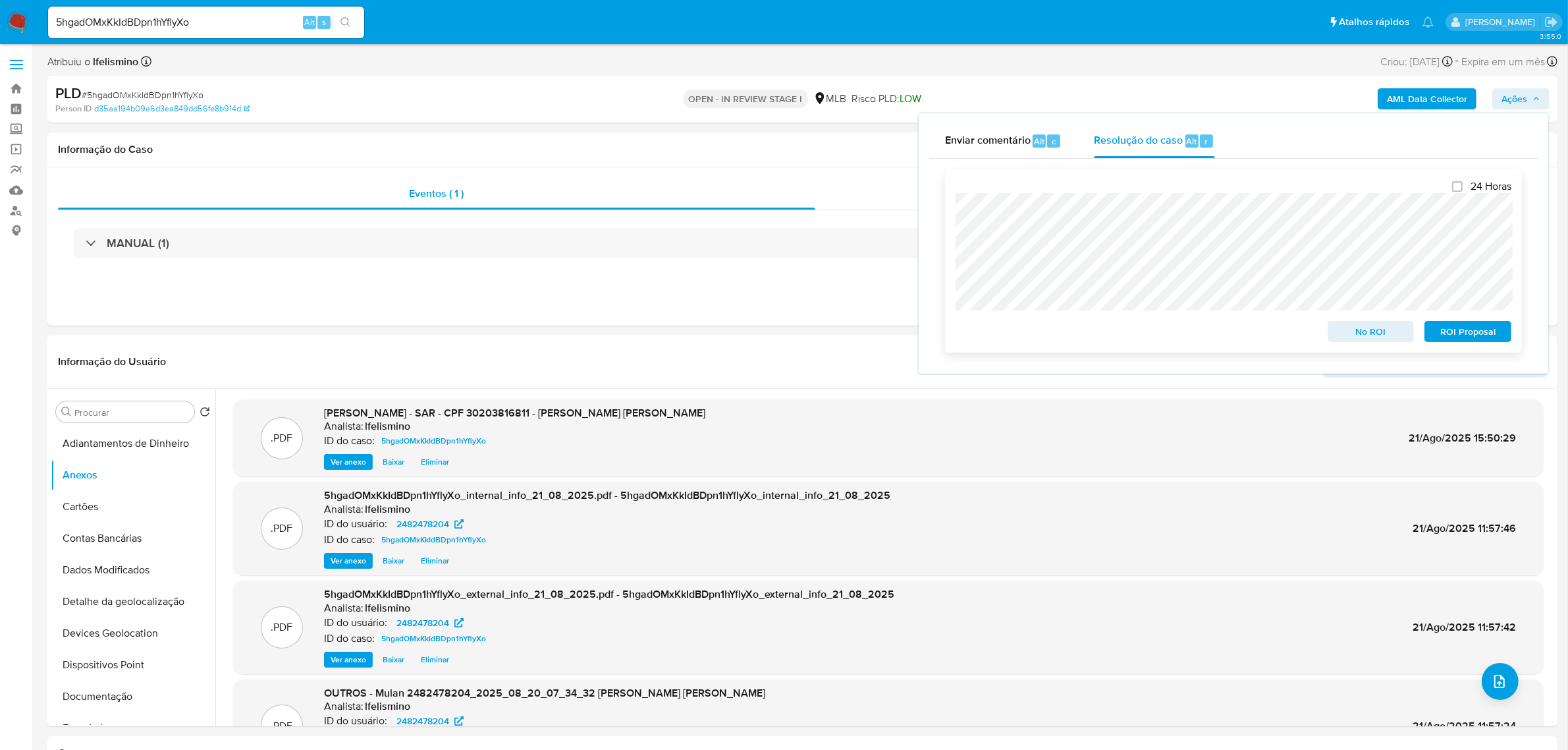
click at [1476, 333] on span "ROI Proposal" at bounding box center [1468, 332] width 69 height 19
